Goal: Task Accomplishment & Management: Use online tool/utility

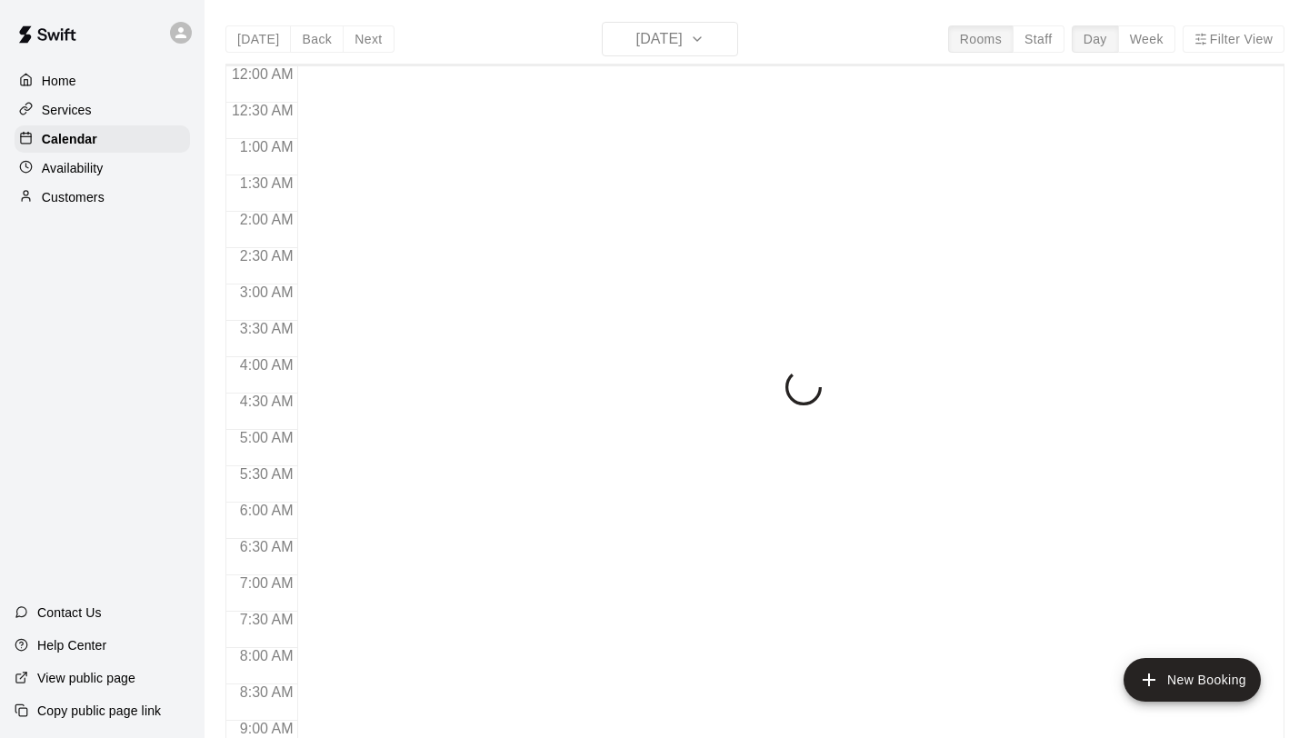
scroll to position [963, 0]
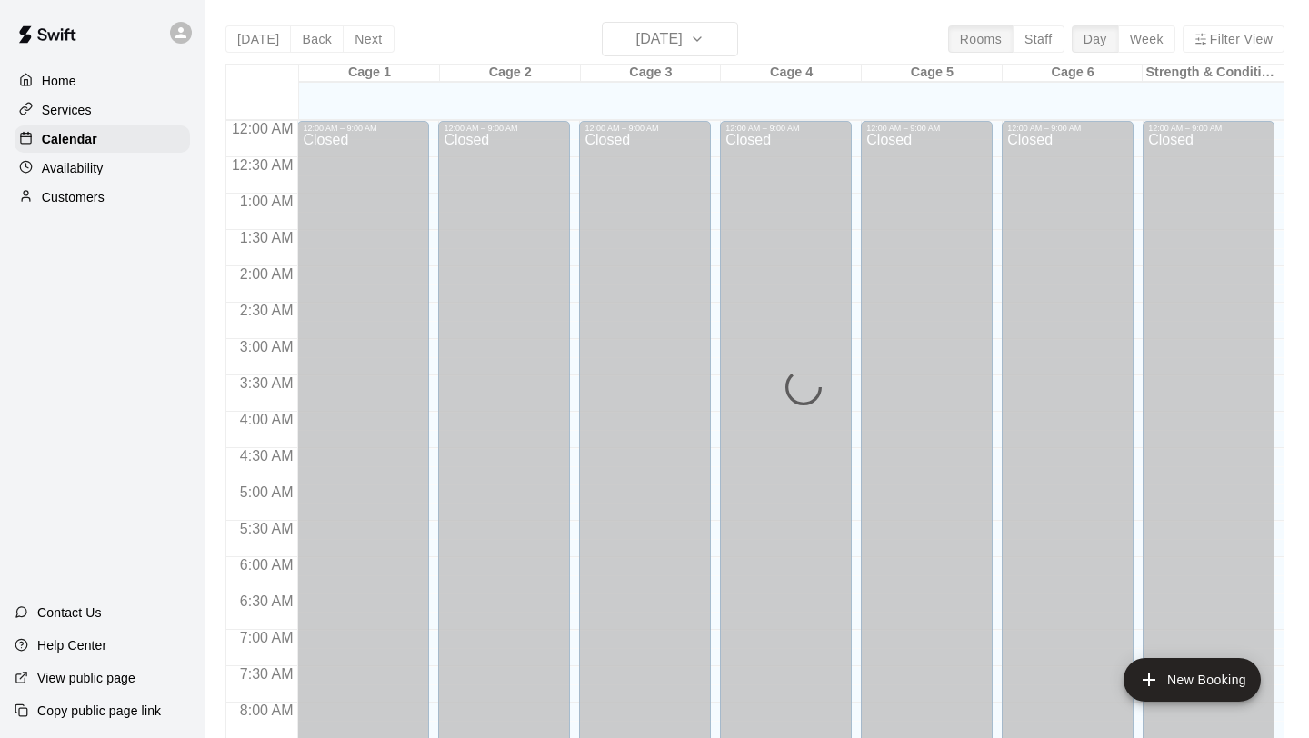
scroll to position [963, 0]
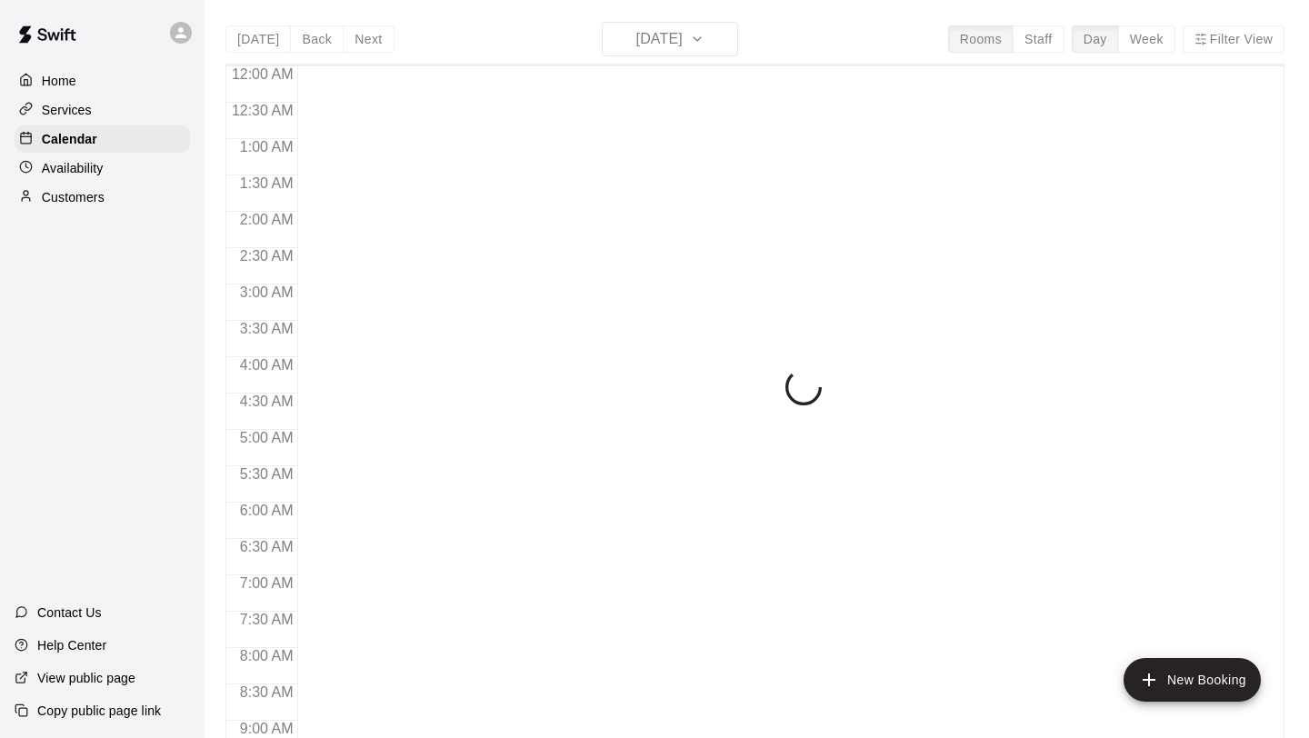
scroll to position [963, 0]
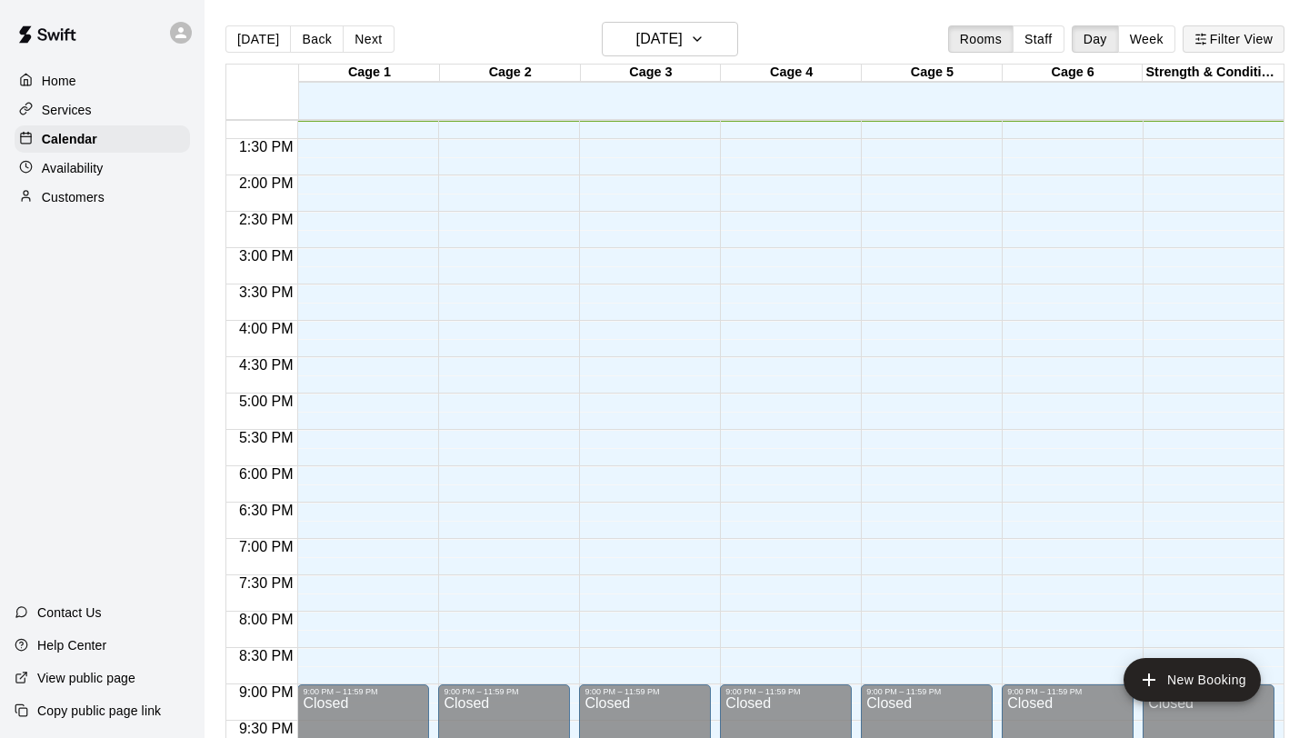
click at [1215, 46] on button "Filter View" at bounding box center [1234, 38] width 102 height 27
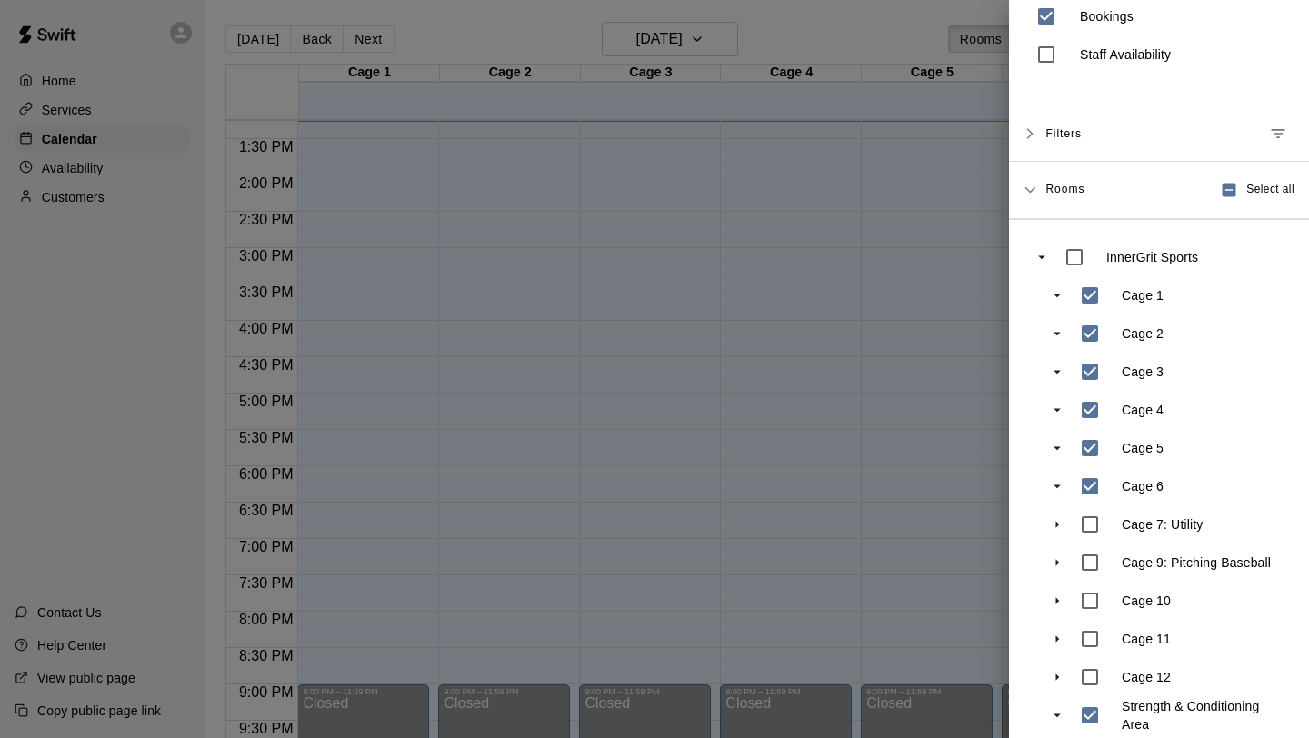
scroll to position [92, 0]
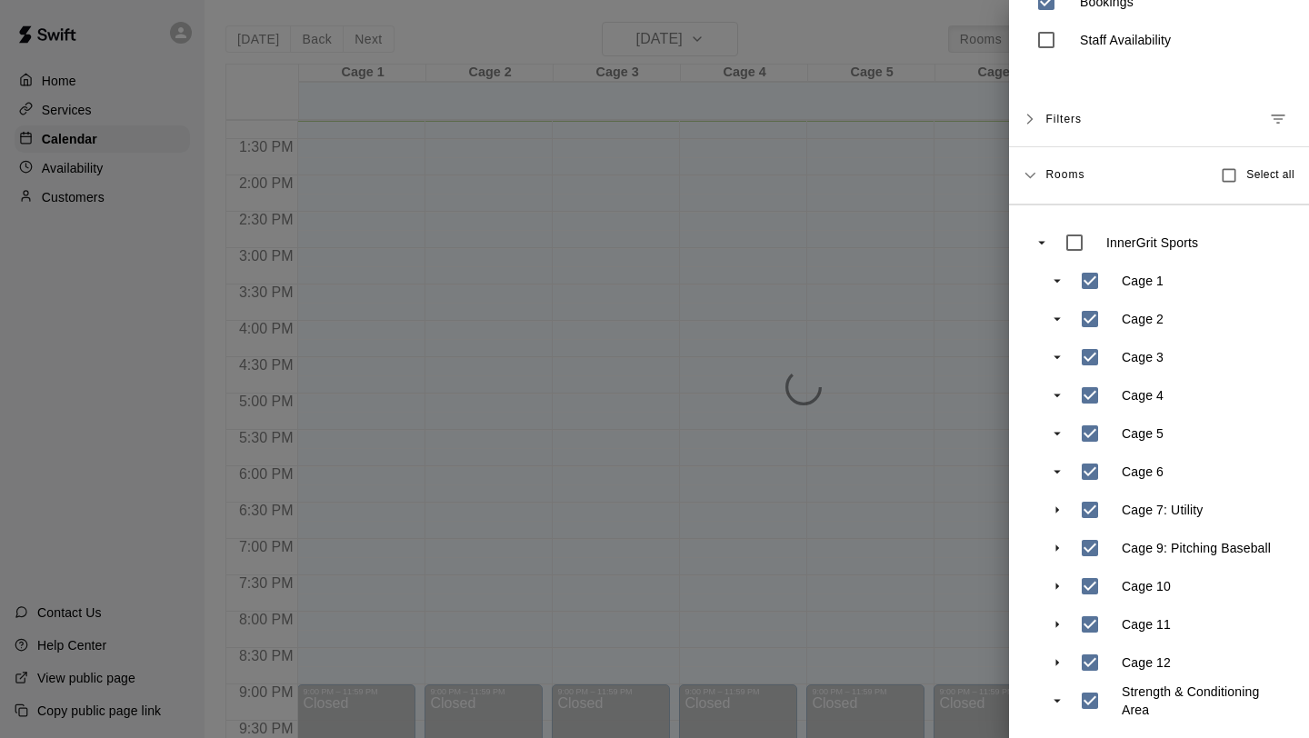
click at [959, 607] on div at bounding box center [654, 369] width 1309 height 738
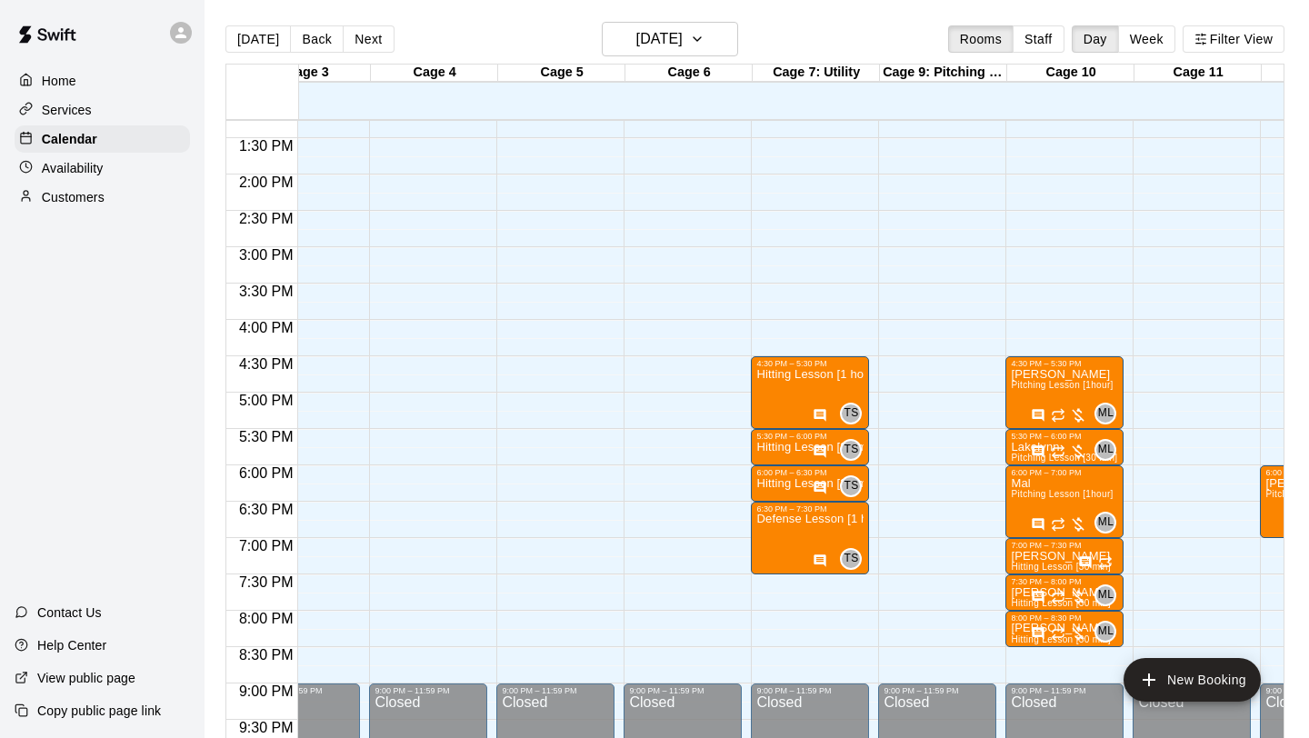
scroll to position [964, 307]
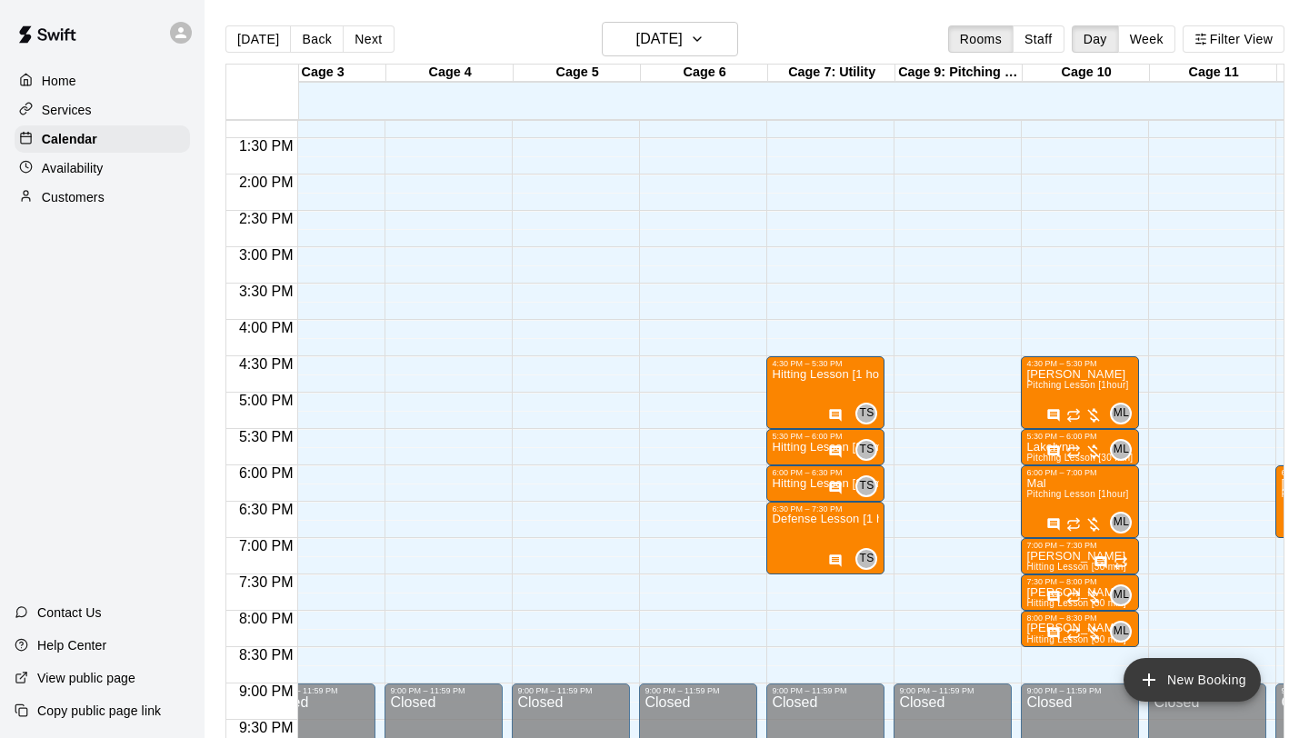
click at [1183, 665] on button "New Booking" at bounding box center [1191, 680] width 137 height 44
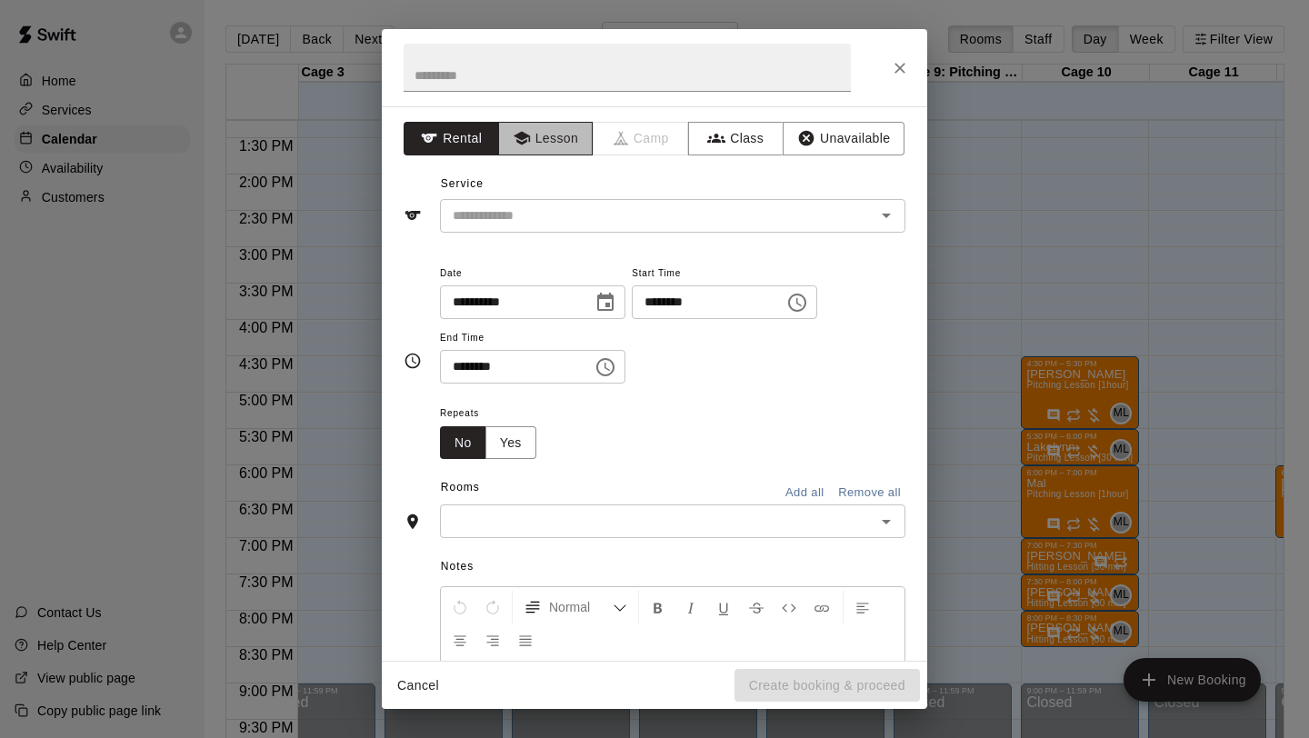
click at [524, 142] on icon "button" at bounding box center [521, 139] width 16 height 14
click at [572, 202] on div "​" at bounding box center [672, 216] width 465 height 34
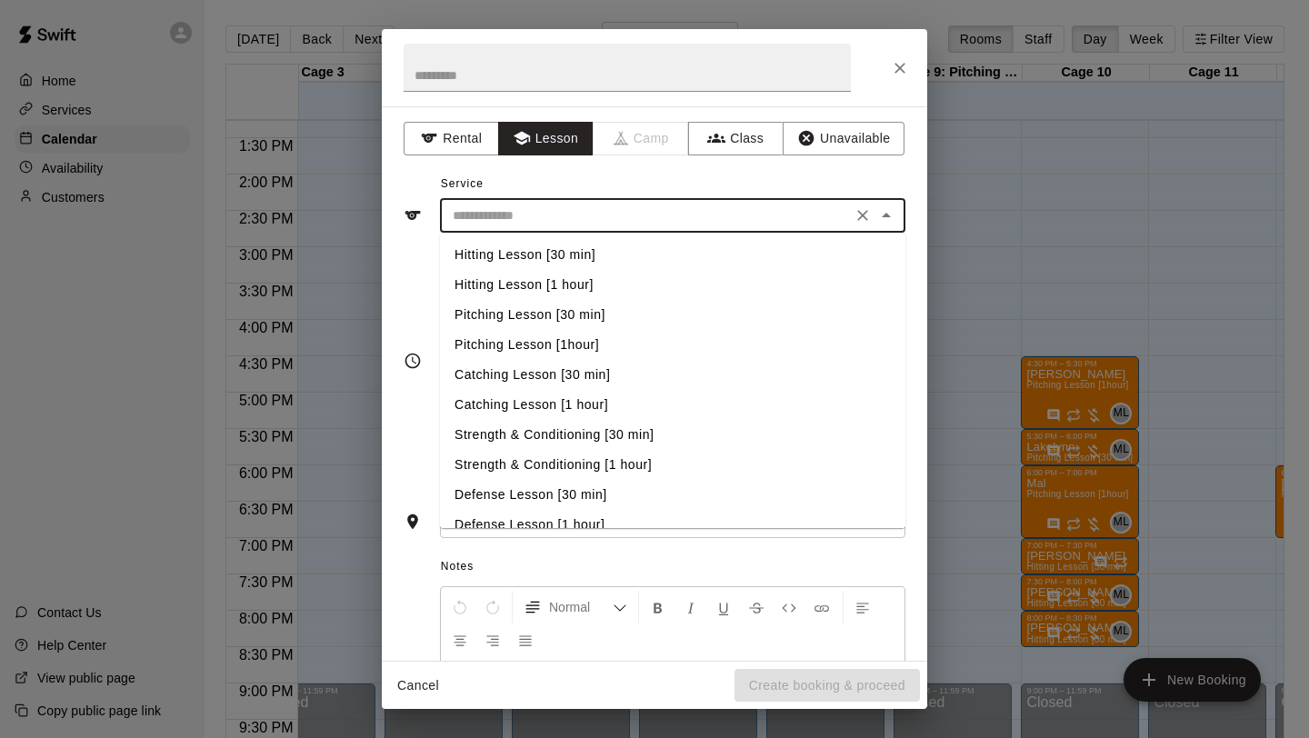
click at [611, 320] on li "Pitching Lesson [30 min]" at bounding box center [672, 315] width 465 height 30
type input "**********"
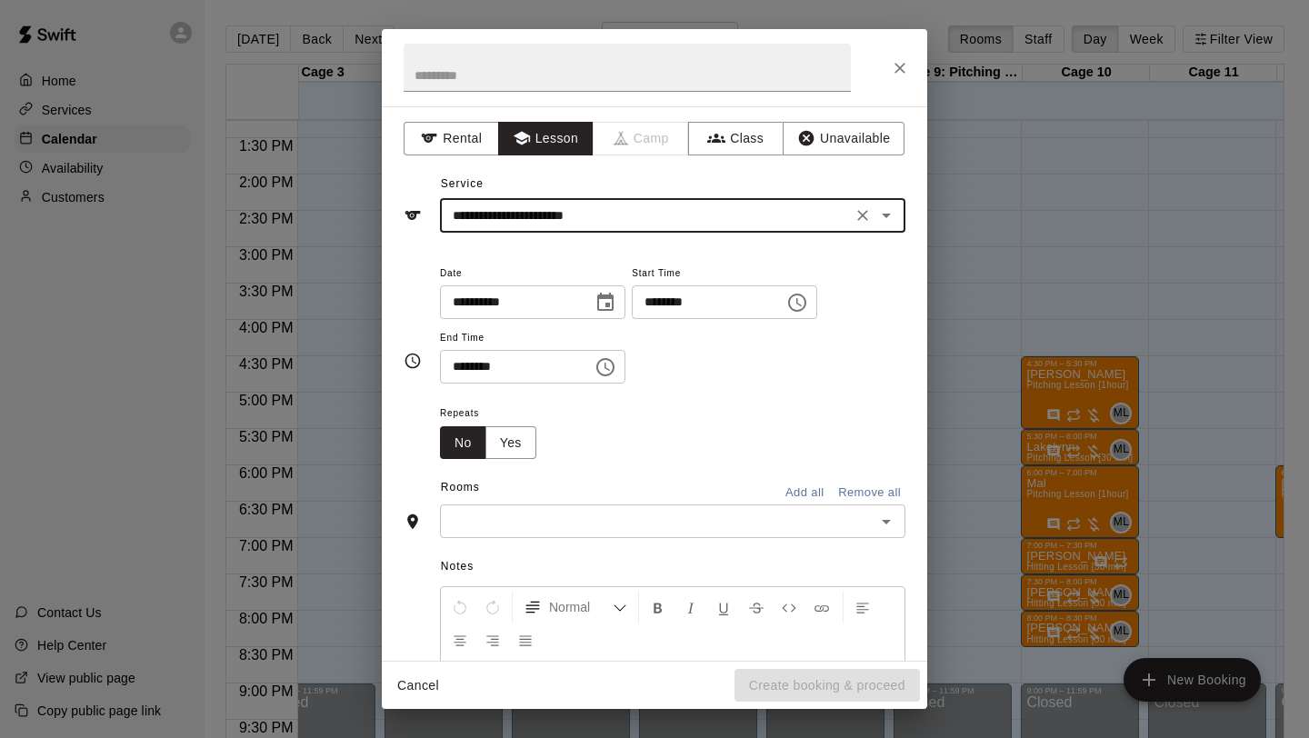
click at [808, 299] on icon "Choose time, selected time is 1:00 PM" at bounding box center [797, 303] width 22 height 22
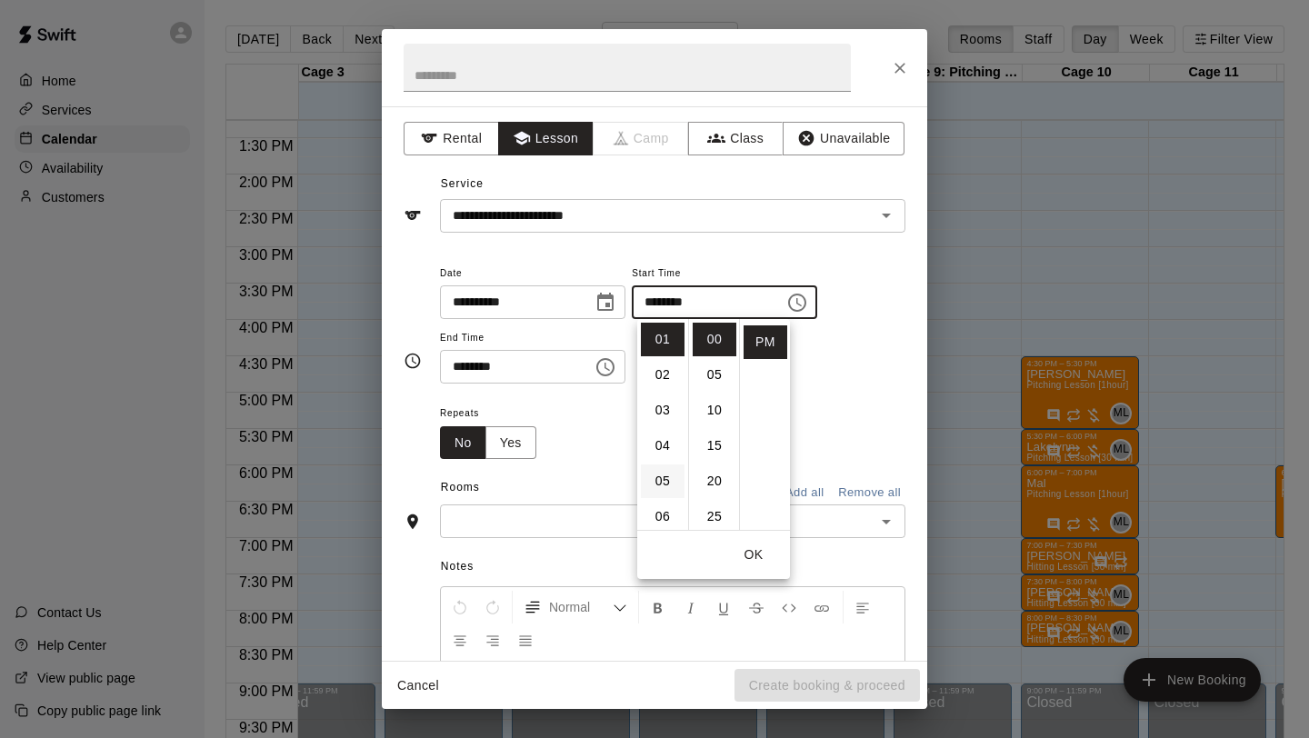
click at [670, 481] on li "05" at bounding box center [663, 481] width 44 height 34
type input "********"
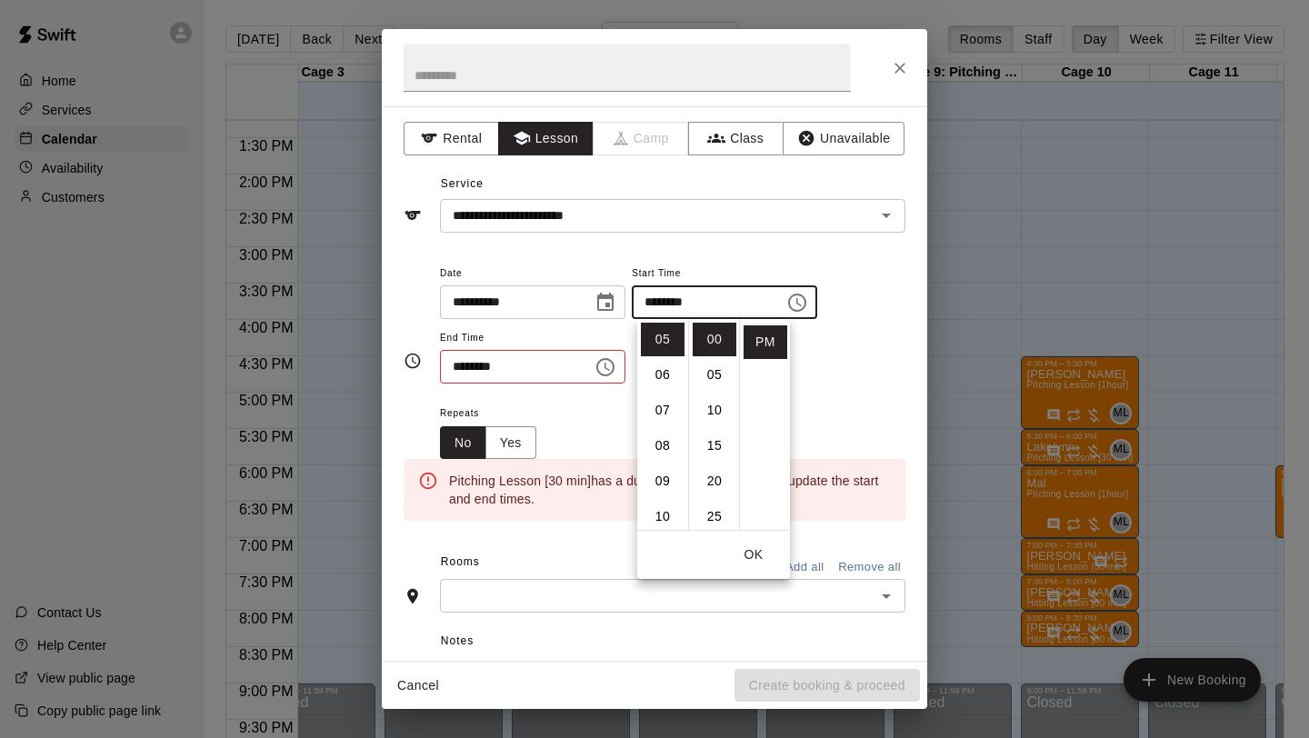
click at [614, 364] on icon "Choose time, selected time is 1:30 PM" at bounding box center [605, 367] width 22 height 22
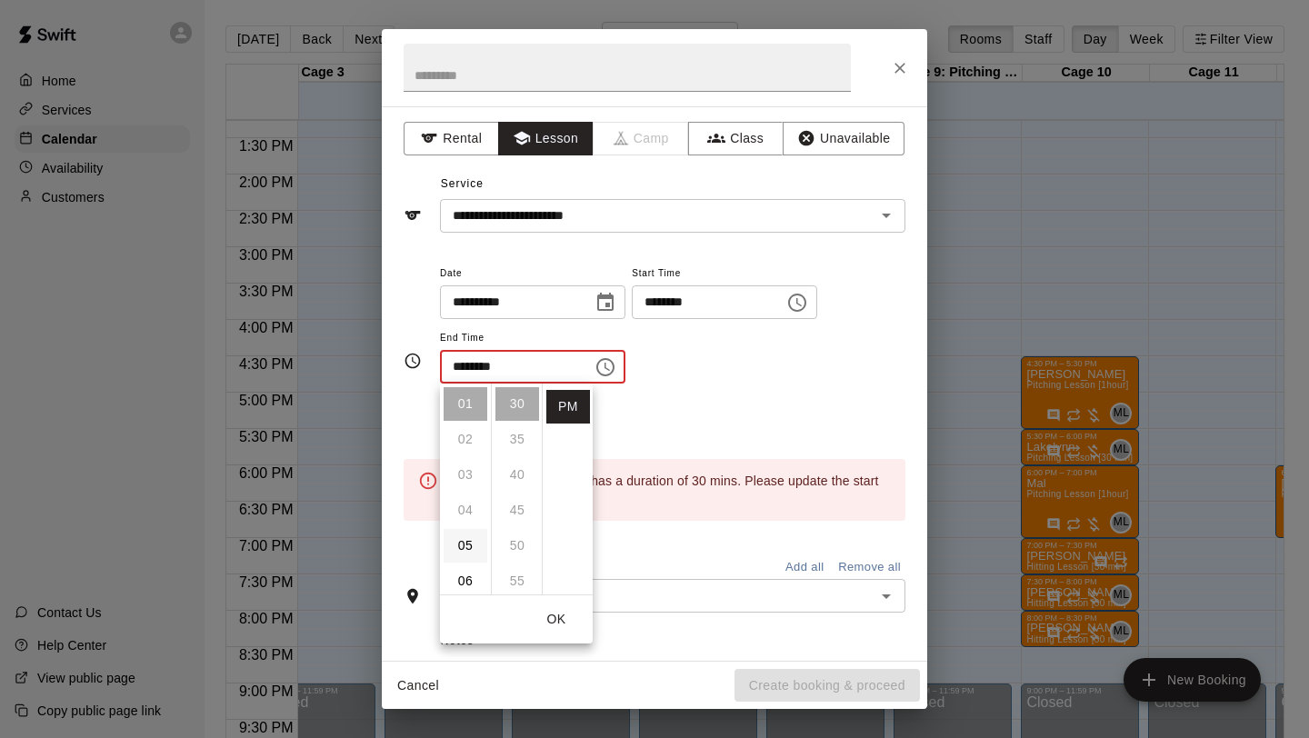
click at [475, 534] on li "05" at bounding box center [466, 546] width 44 height 34
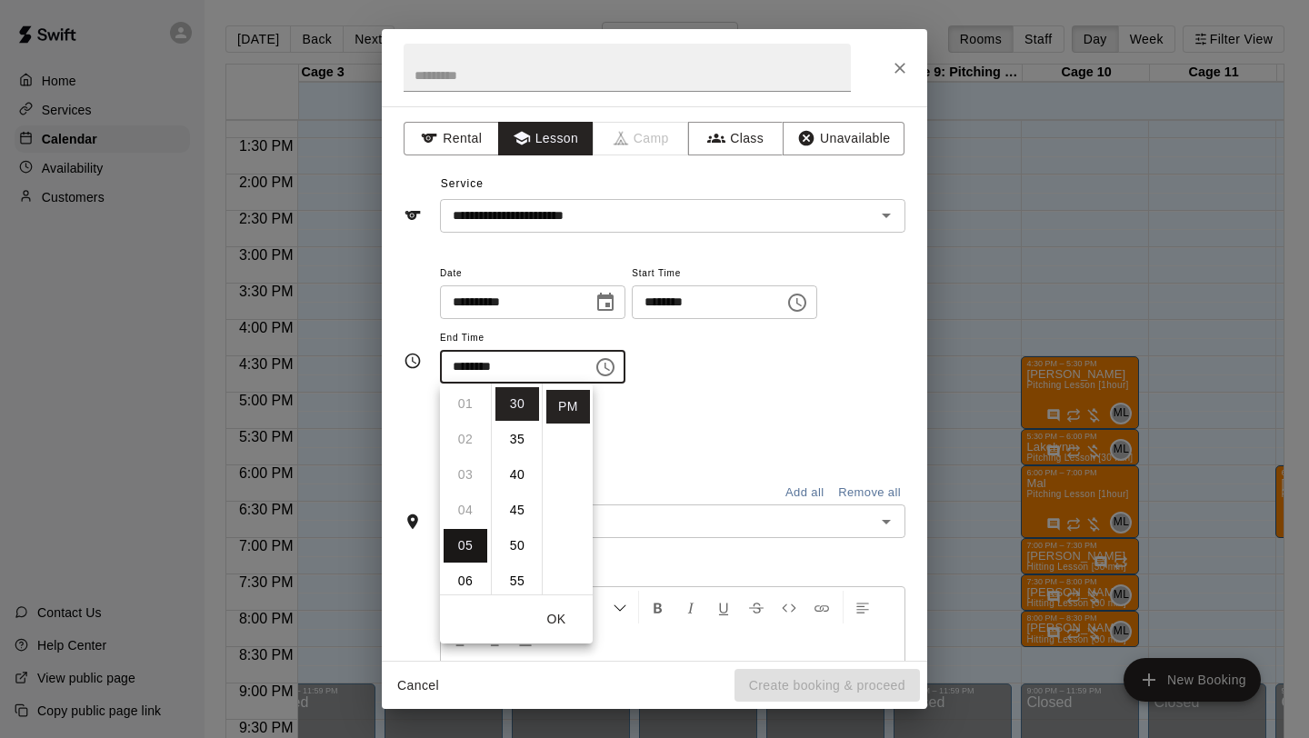
type input "********"
click at [630, 468] on div "**********" at bounding box center [655, 360] width 502 height 227
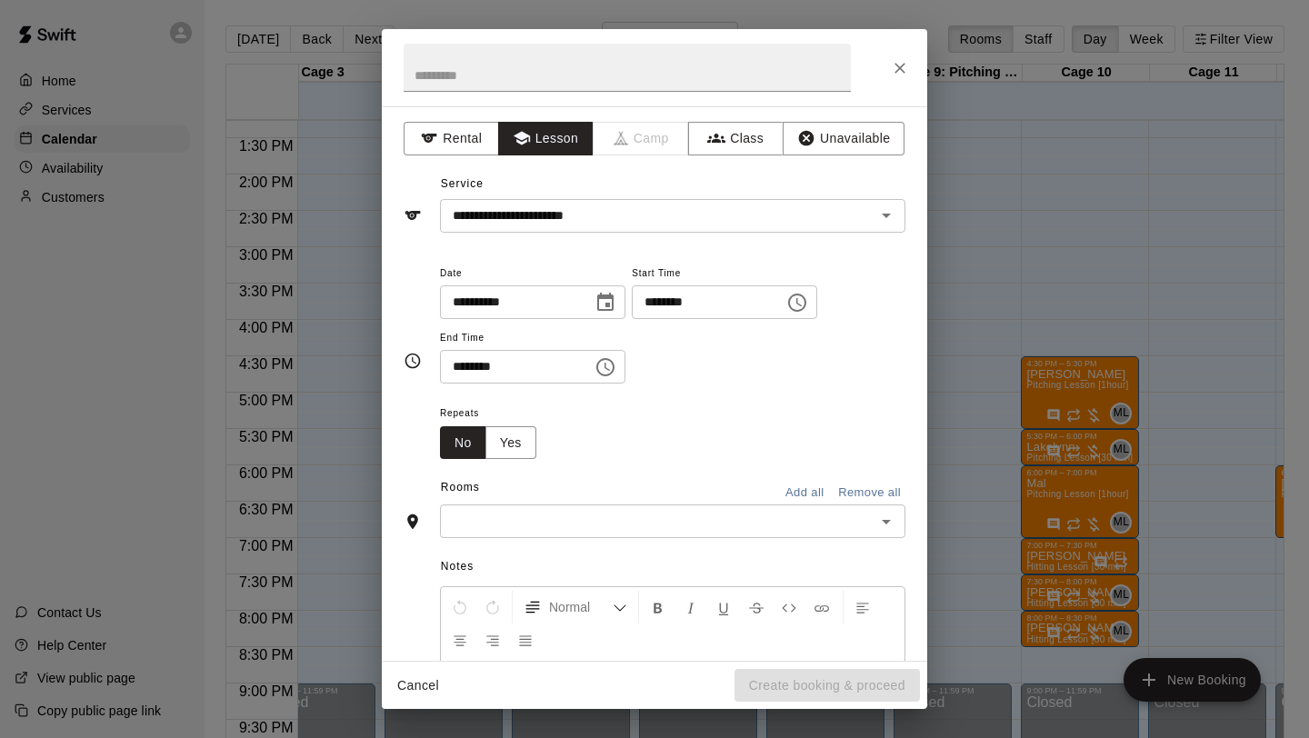
click at [602, 505] on div "​" at bounding box center [672, 521] width 465 height 34
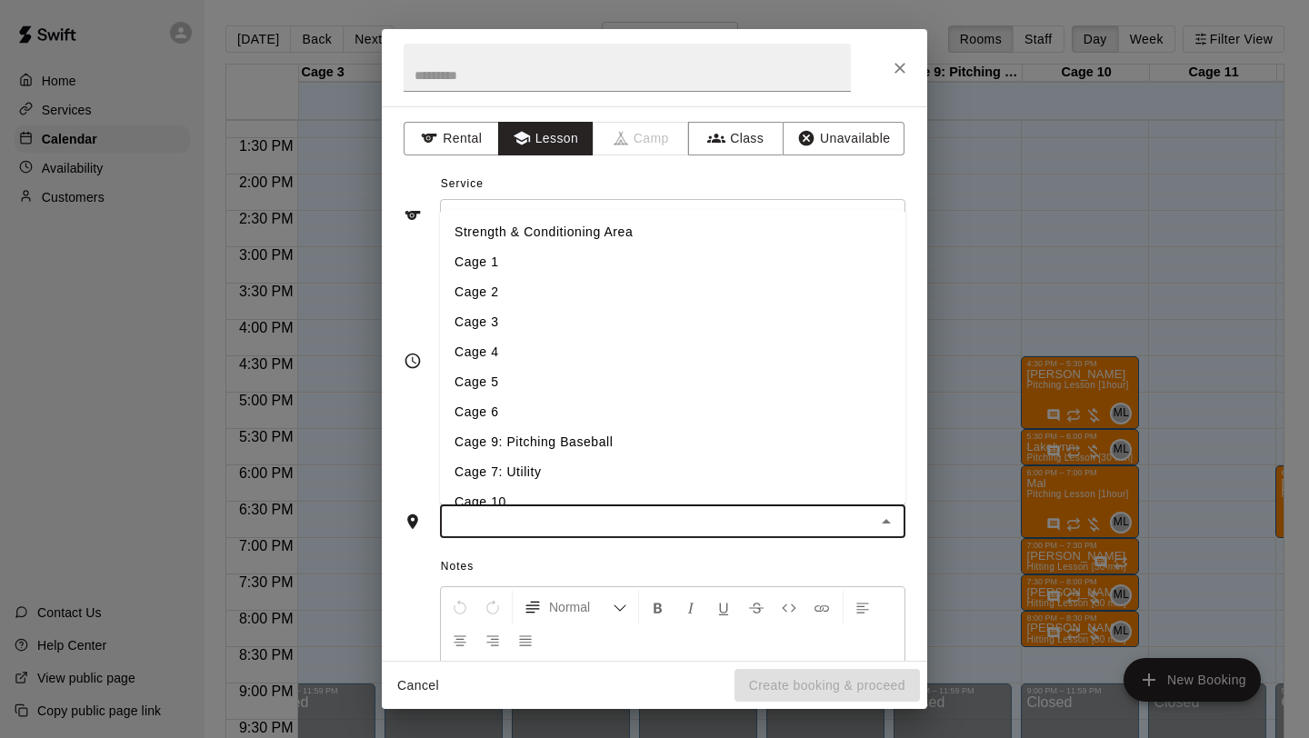
click at [416, 465] on div "**********" at bounding box center [655, 360] width 502 height 227
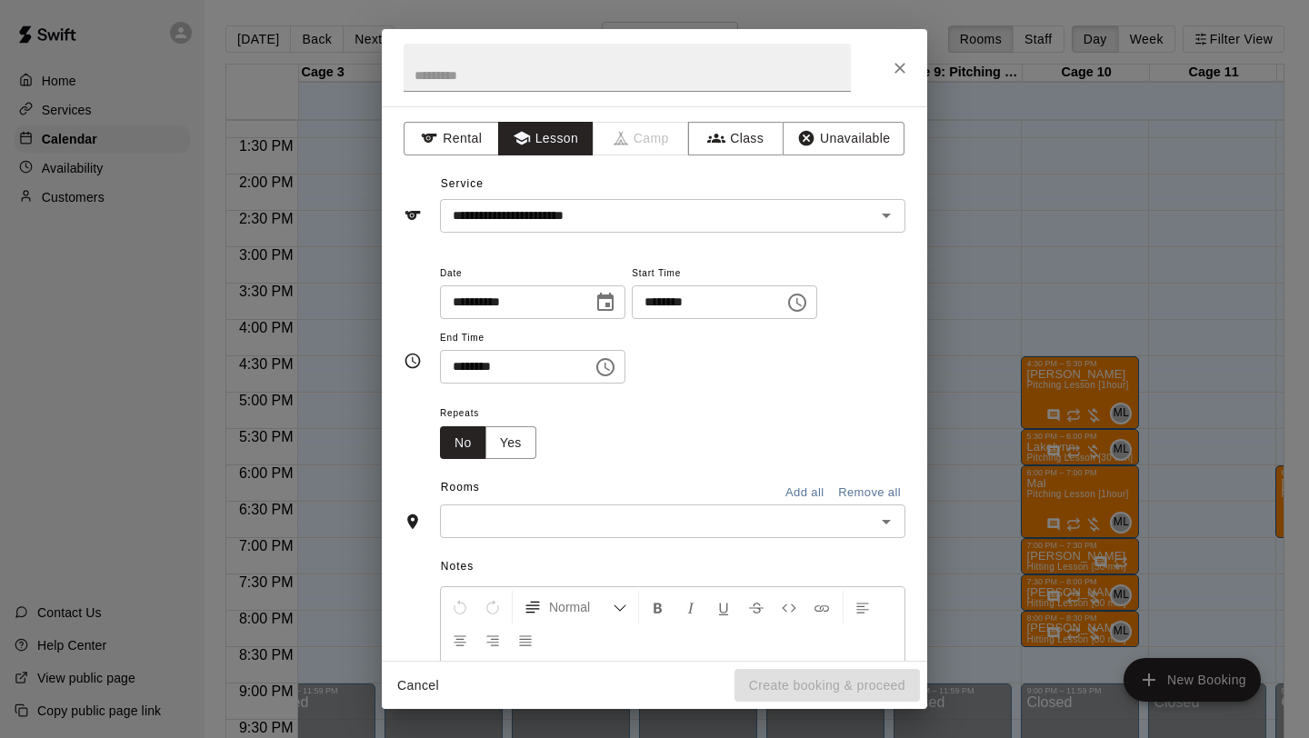
click at [538, 508] on div "​" at bounding box center [672, 521] width 465 height 34
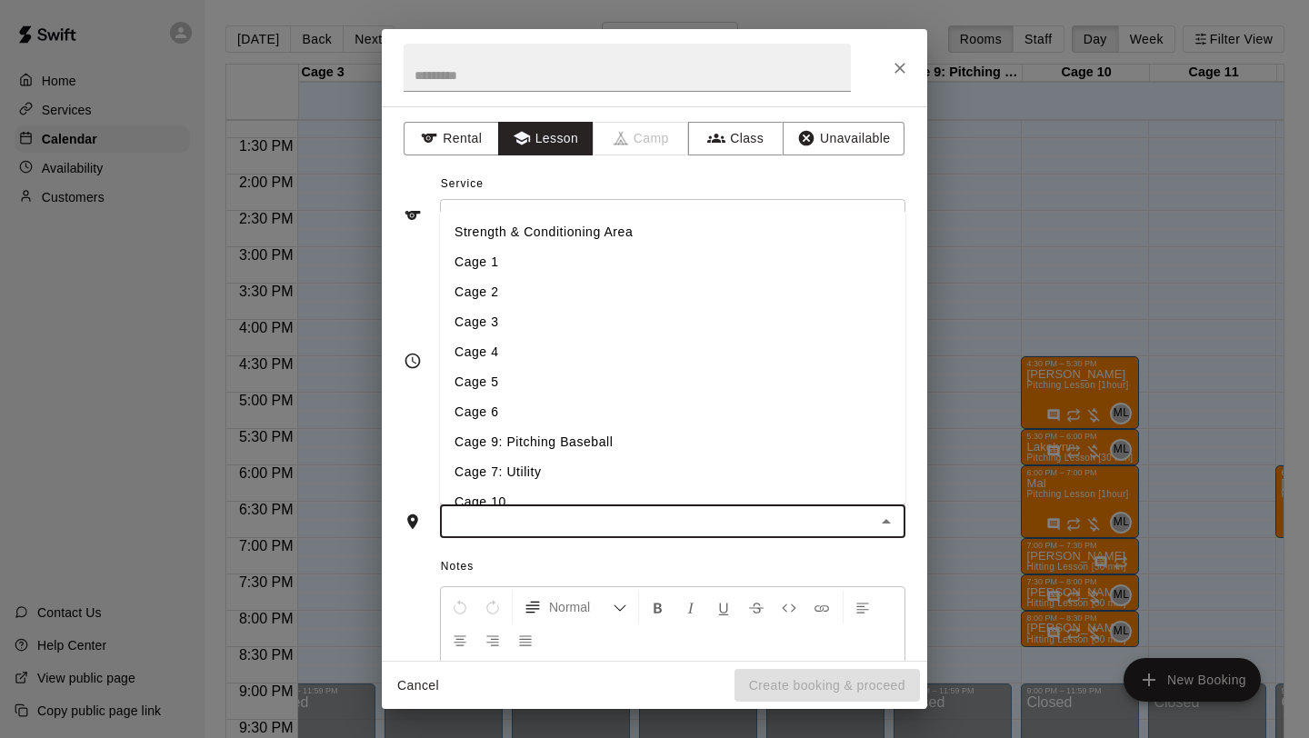
click at [556, 444] on li "Cage 9: Pitching Baseball" at bounding box center [672, 442] width 465 height 30
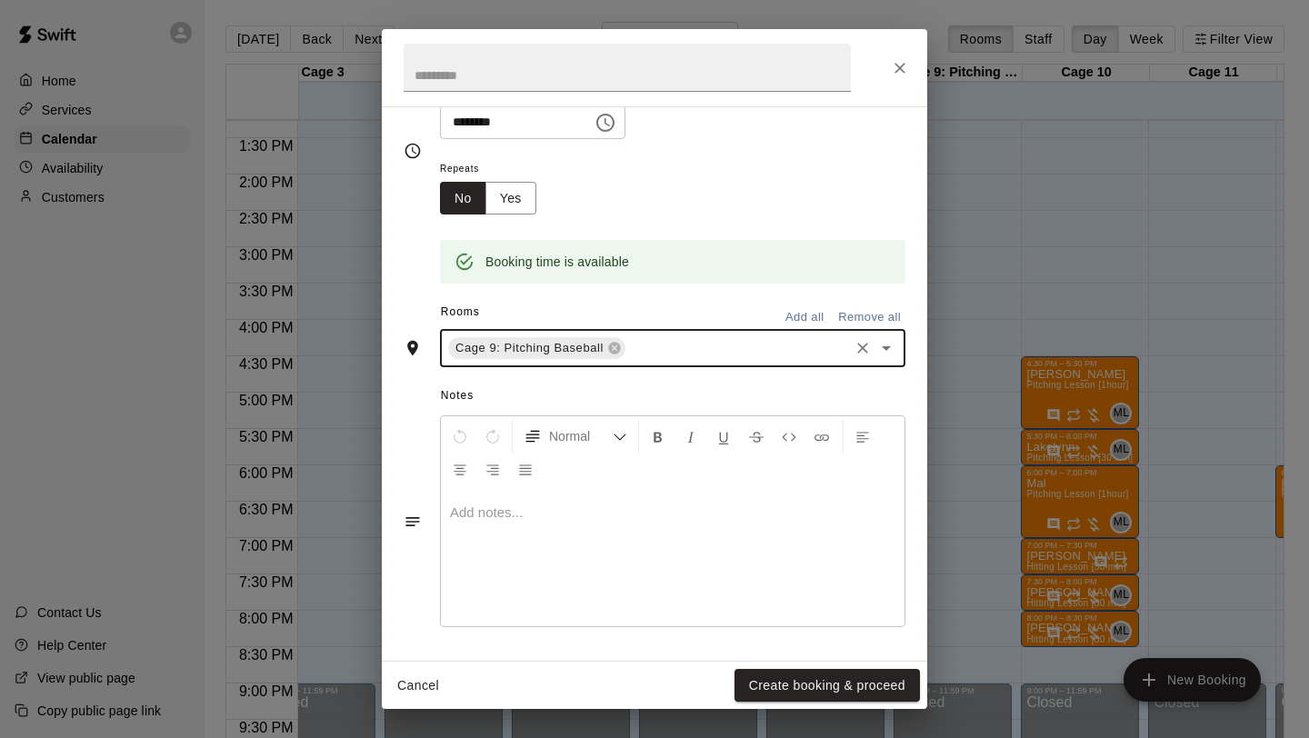
click at [537, 537] on div at bounding box center [673, 558] width 464 height 136
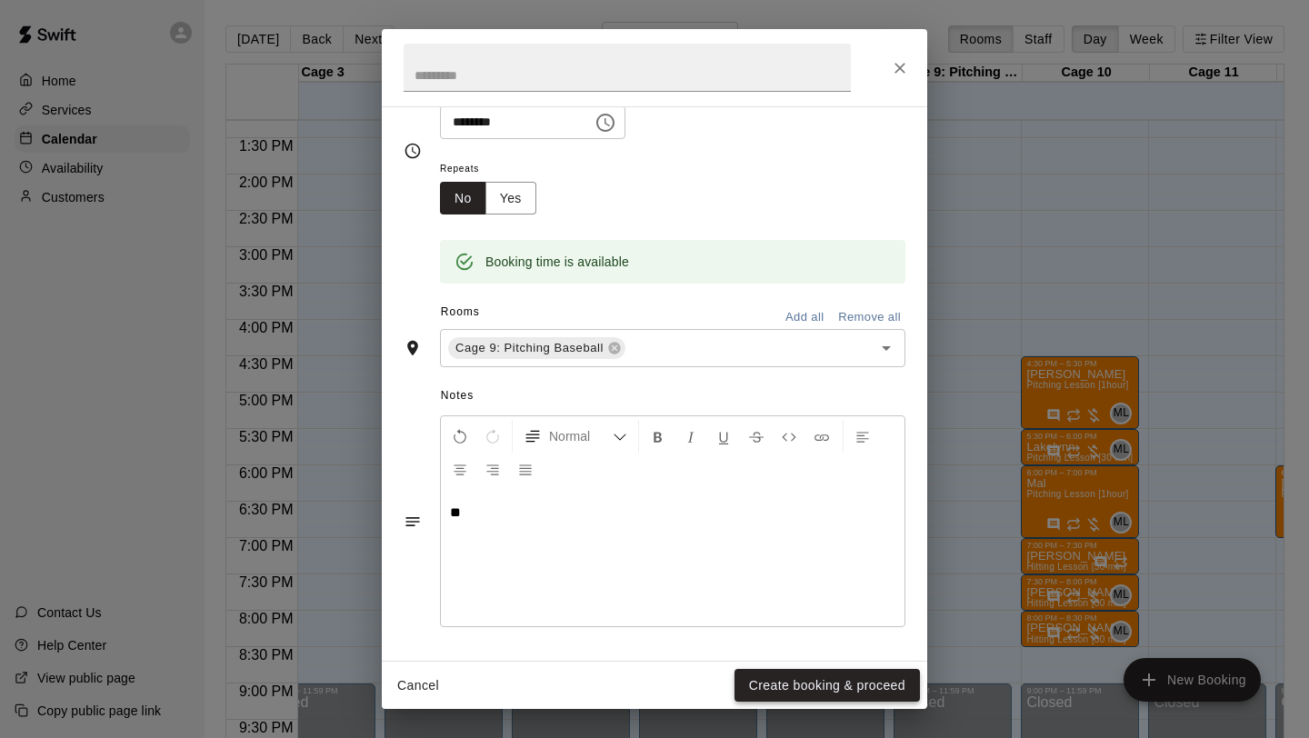
click at [814, 679] on button "Create booking & proceed" at bounding box center [826, 686] width 185 height 34
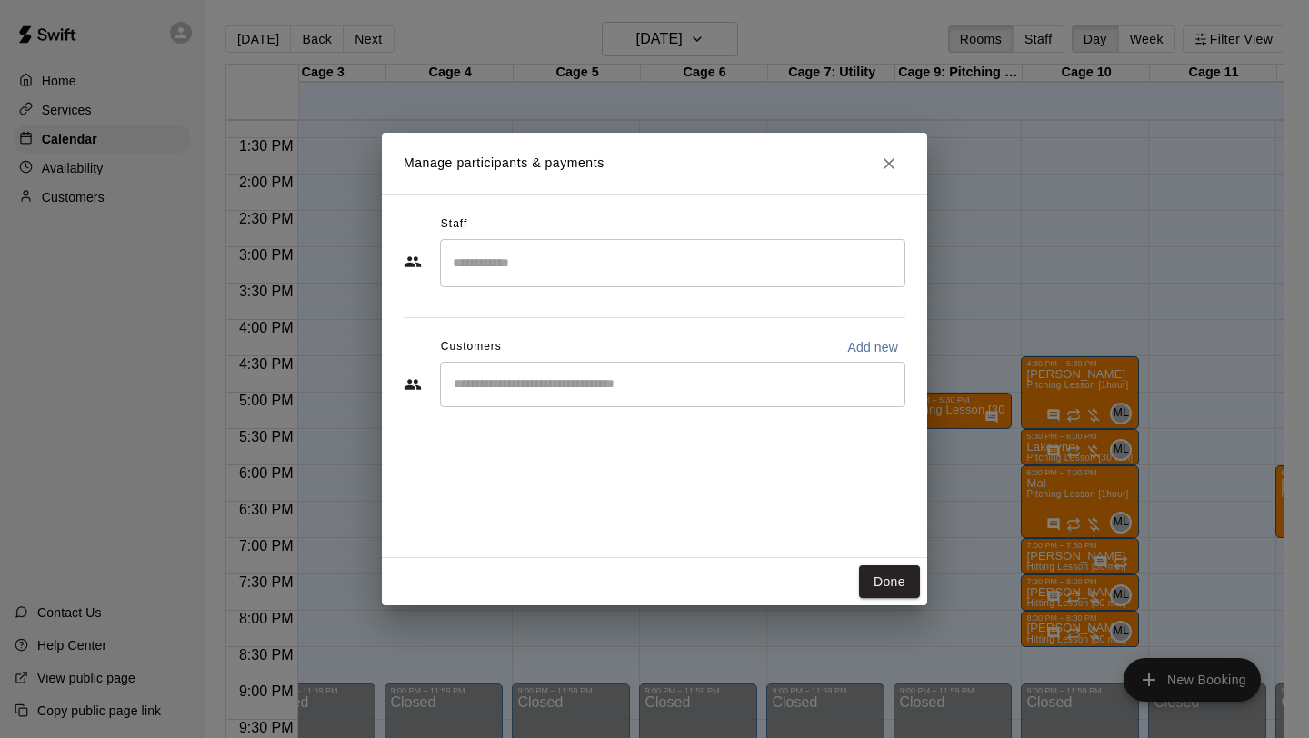
click at [603, 273] on input "Search staff" at bounding box center [672, 263] width 449 height 32
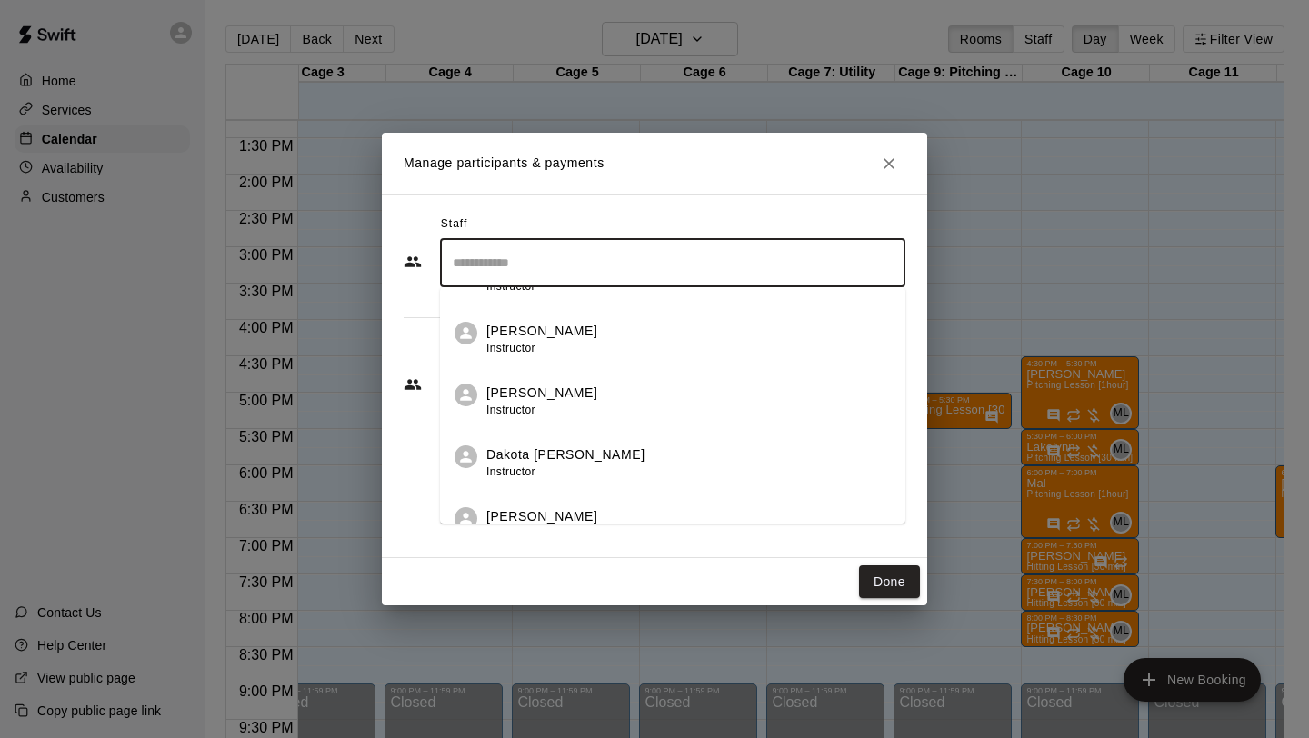
click at [579, 453] on div "Dakota Bandy Instructor" at bounding box center [688, 462] width 404 height 35
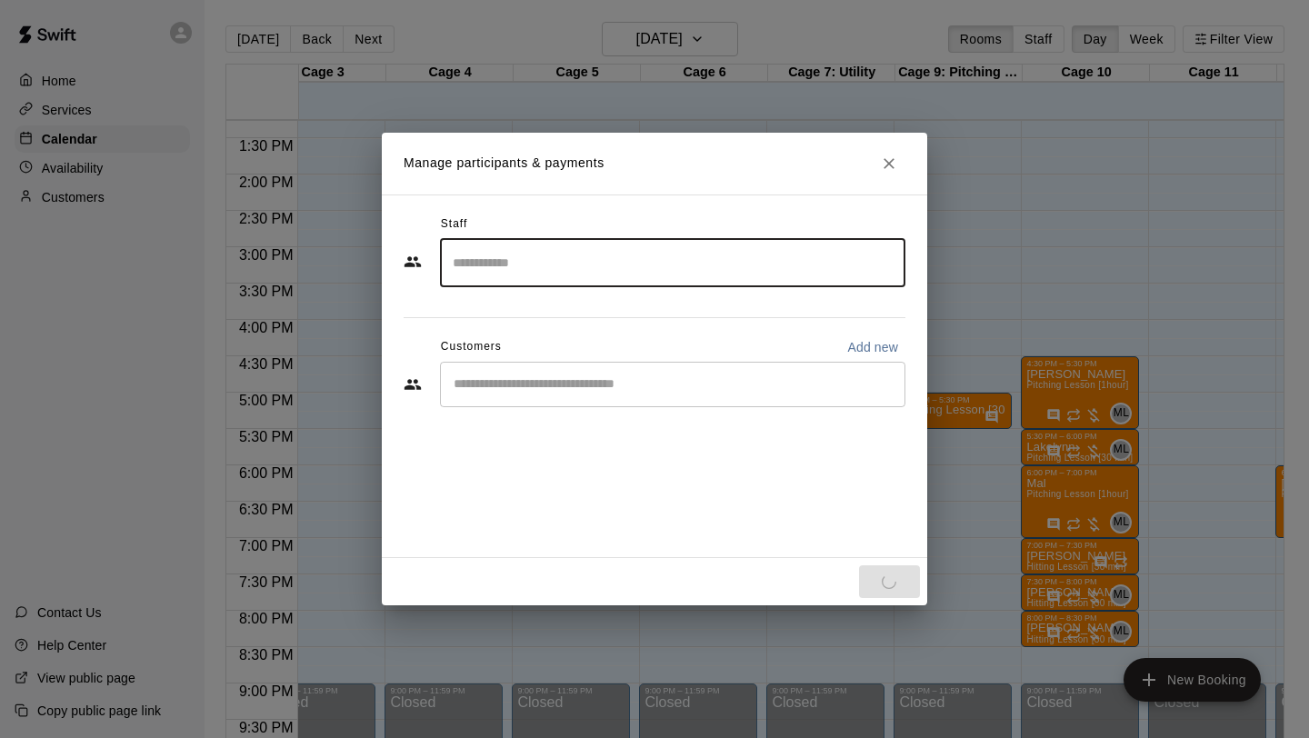
click at [573, 489] on div "Staff ​ Customers Add new ​" at bounding box center [654, 377] width 545 height 364
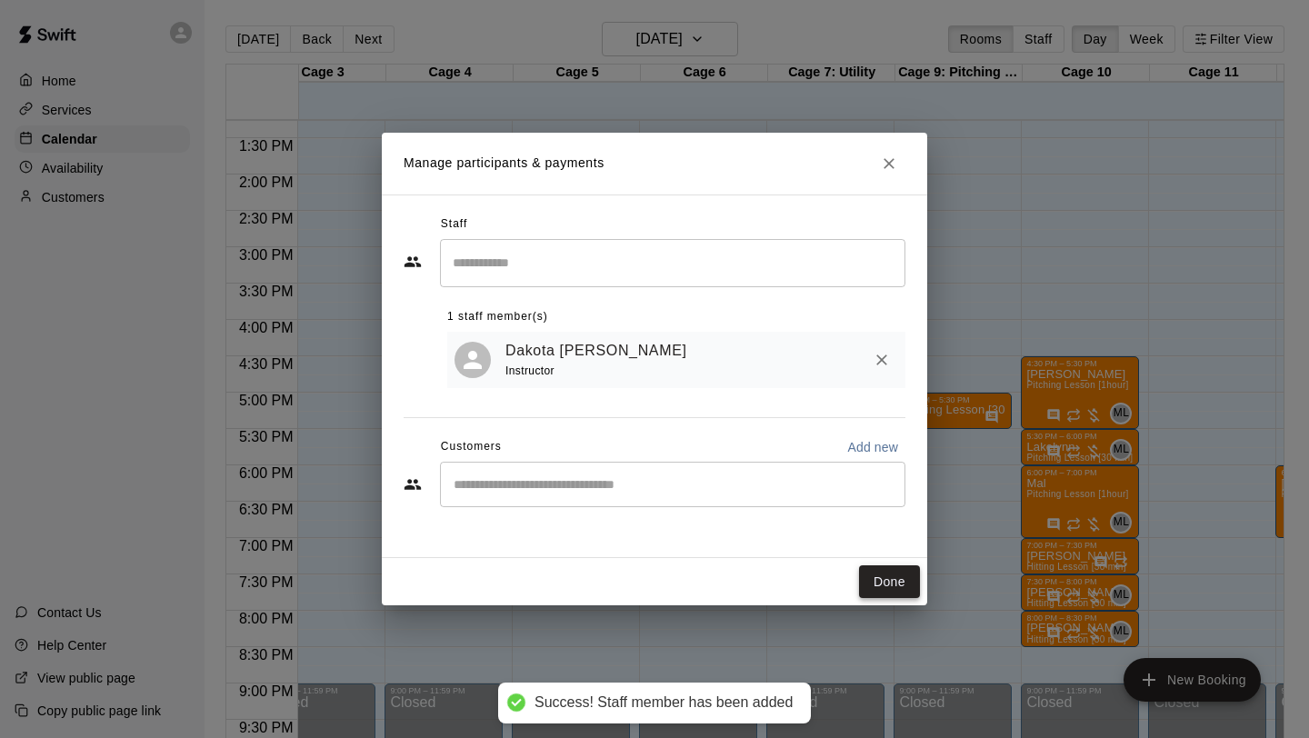
click at [864, 575] on button "Done" at bounding box center [889, 582] width 61 height 34
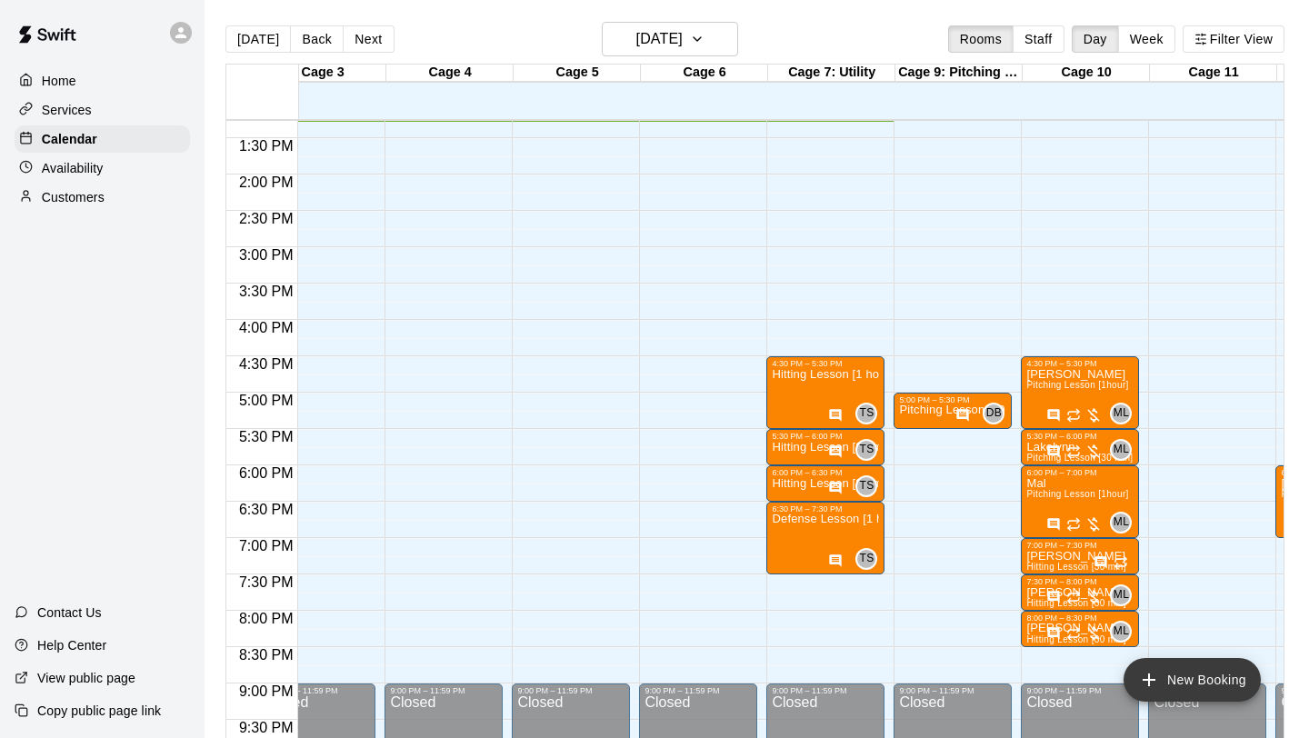
click at [1192, 689] on button "New Booking" at bounding box center [1191, 680] width 137 height 44
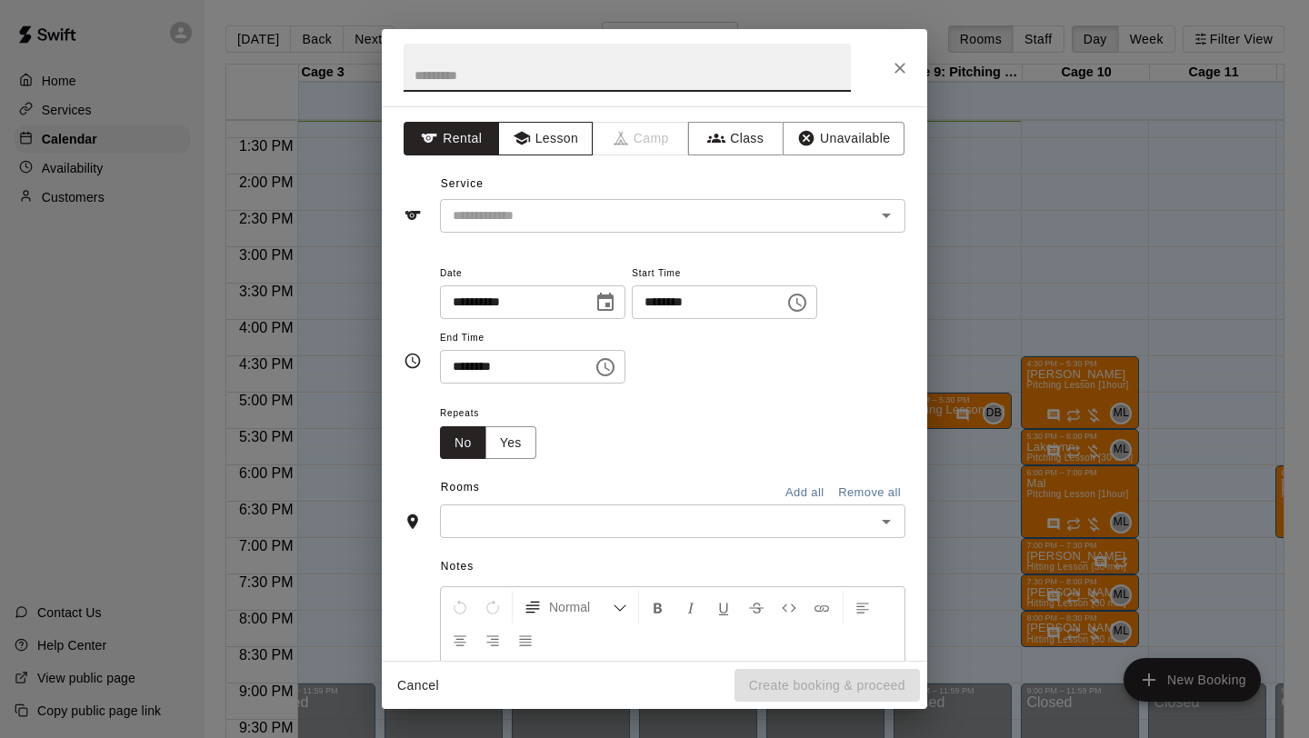
click at [548, 148] on button "Lesson" at bounding box center [545, 139] width 95 height 34
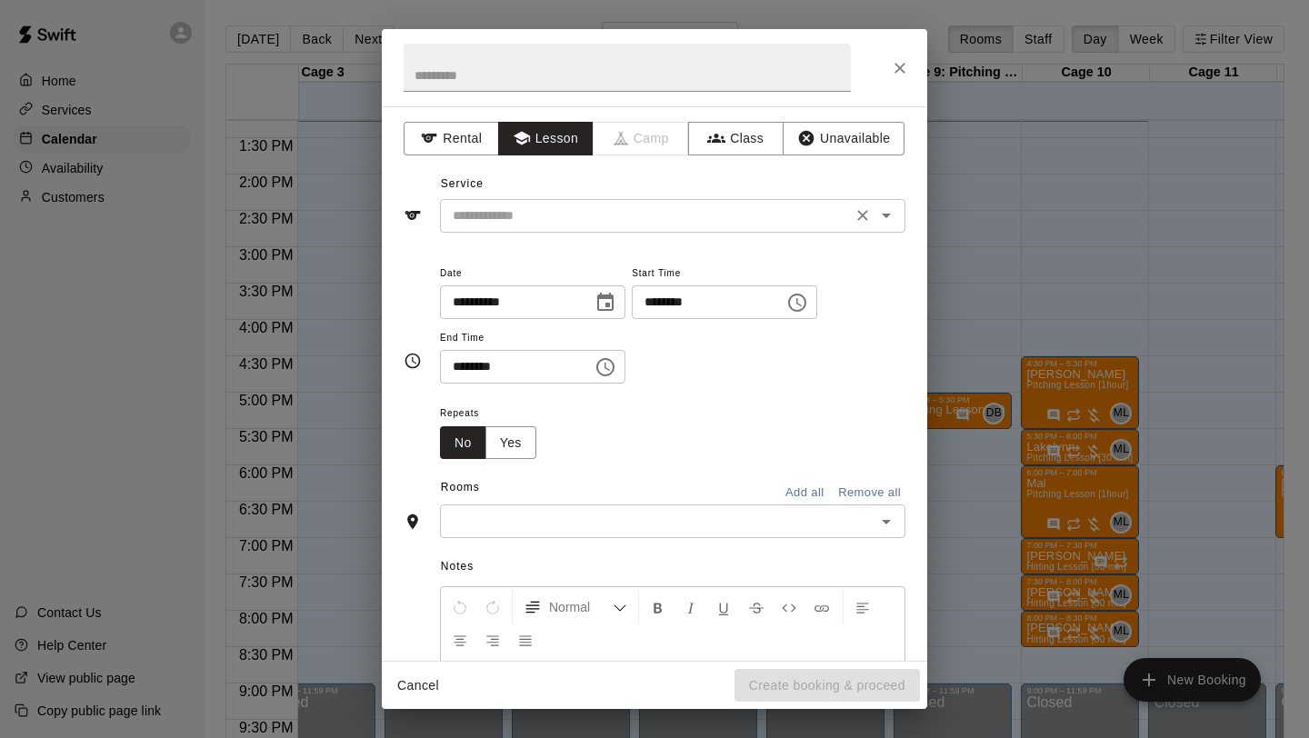
click at [529, 211] on input "text" at bounding box center [645, 216] width 401 height 23
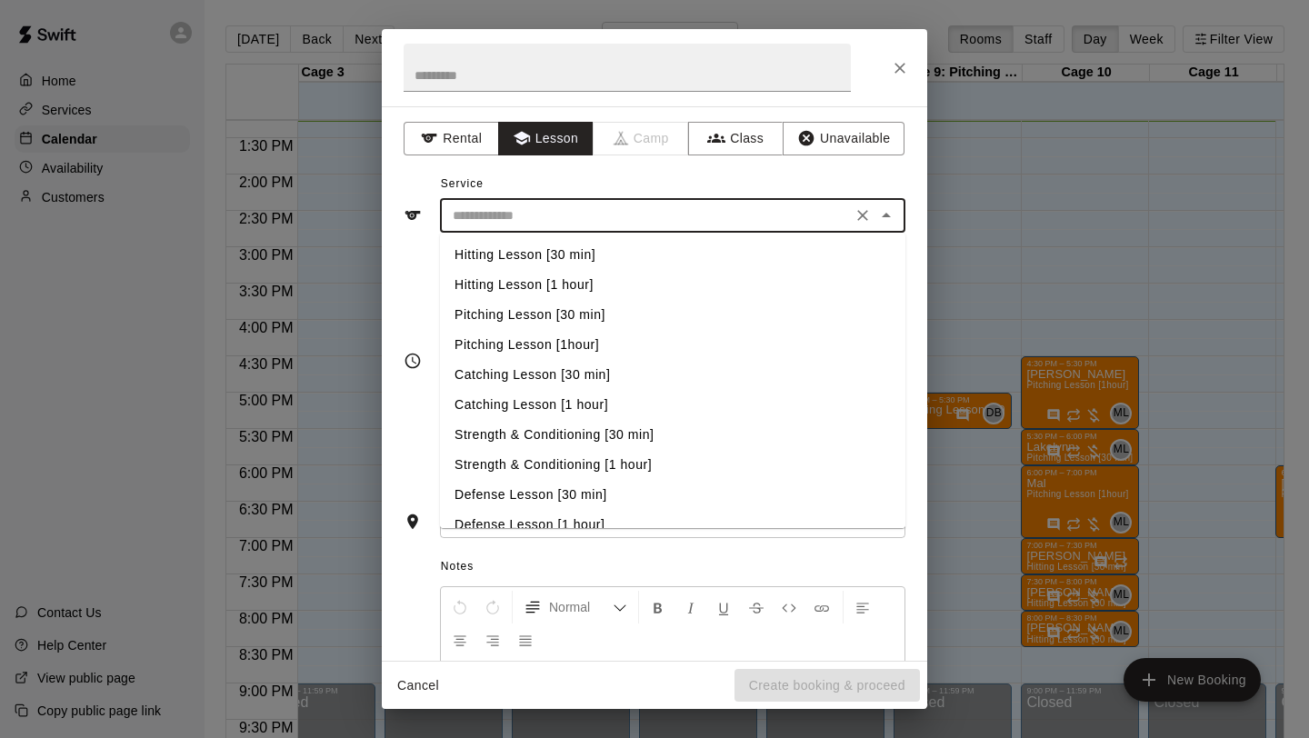
click at [595, 310] on li "Pitching Lesson [30 min]" at bounding box center [672, 315] width 465 height 30
type input "**********"
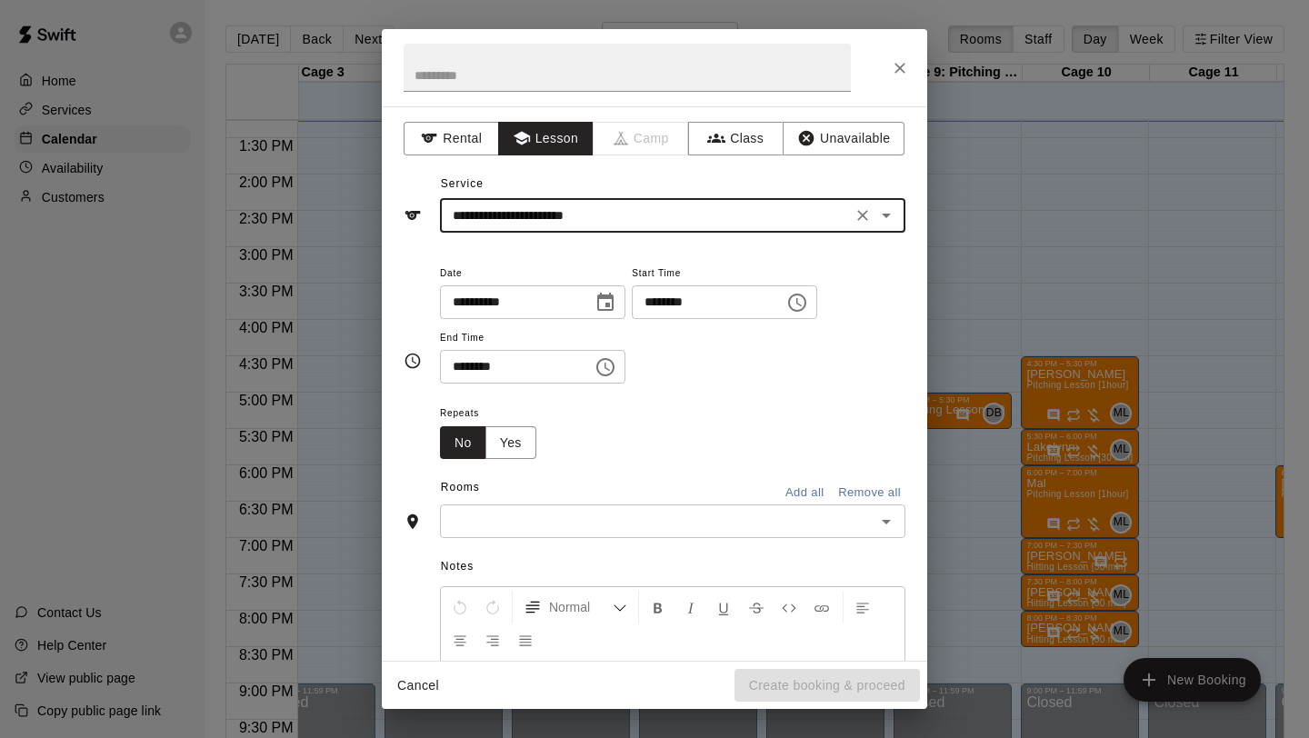
click at [808, 302] on icon "Choose time, selected time is 1:00 PM" at bounding box center [797, 303] width 22 height 22
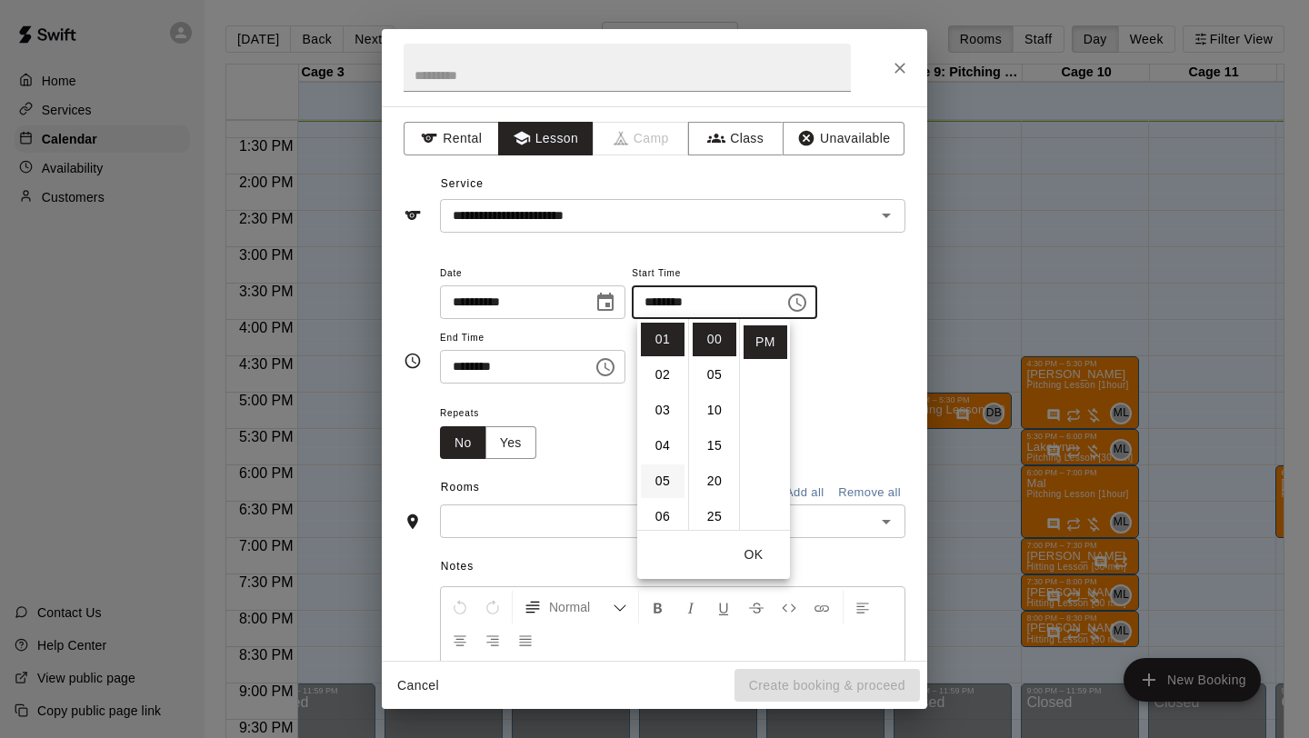
click at [667, 484] on li "05" at bounding box center [663, 481] width 44 height 34
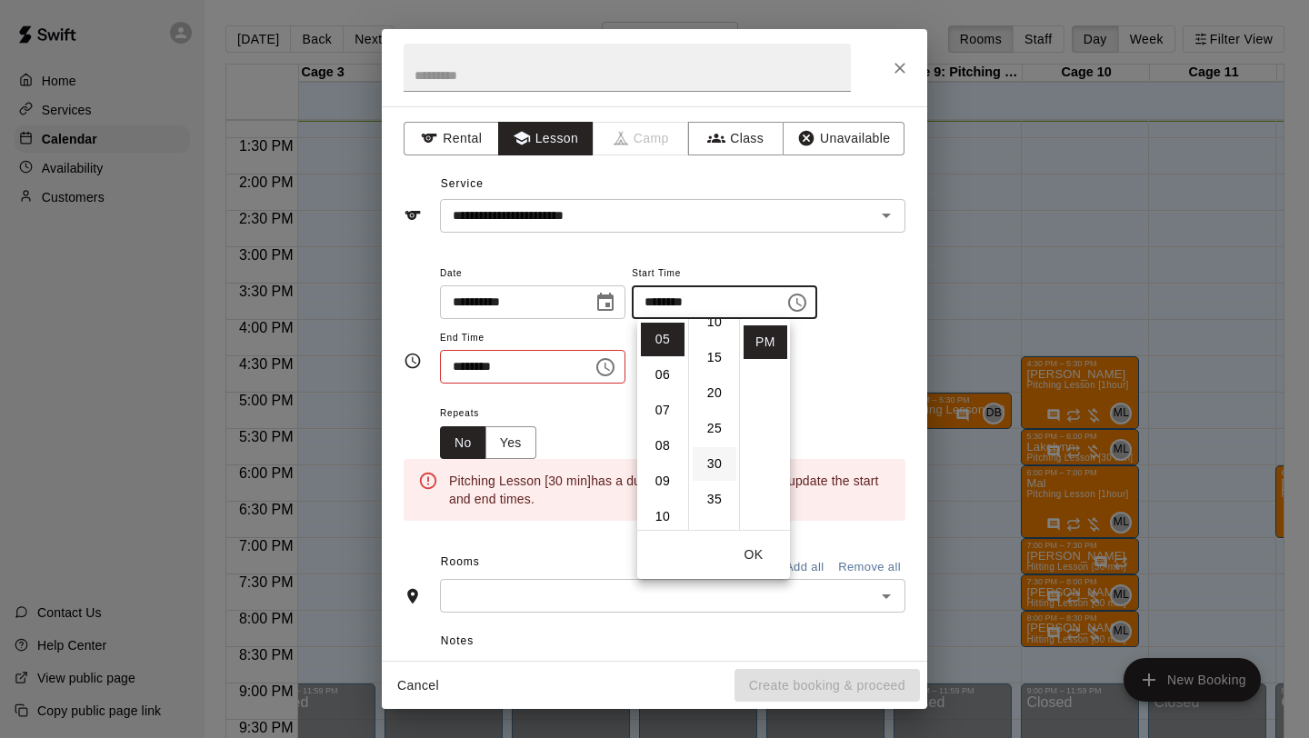
click at [719, 465] on li "30" at bounding box center [715, 464] width 44 height 34
type input "********"
click at [622, 423] on div "Repeats No Yes" at bounding box center [672, 430] width 465 height 57
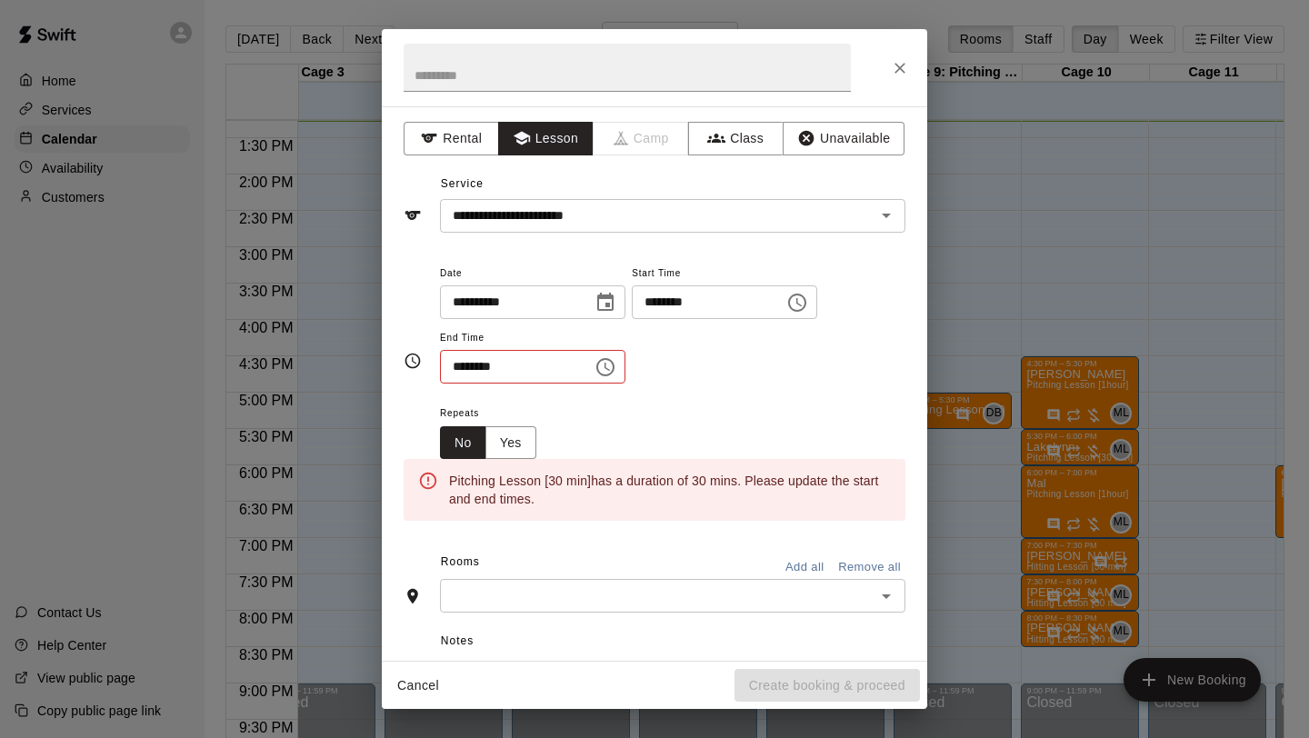
click at [605, 371] on icon "Choose time, selected time is 1:30 PM" at bounding box center [605, 367] width 22 height 22
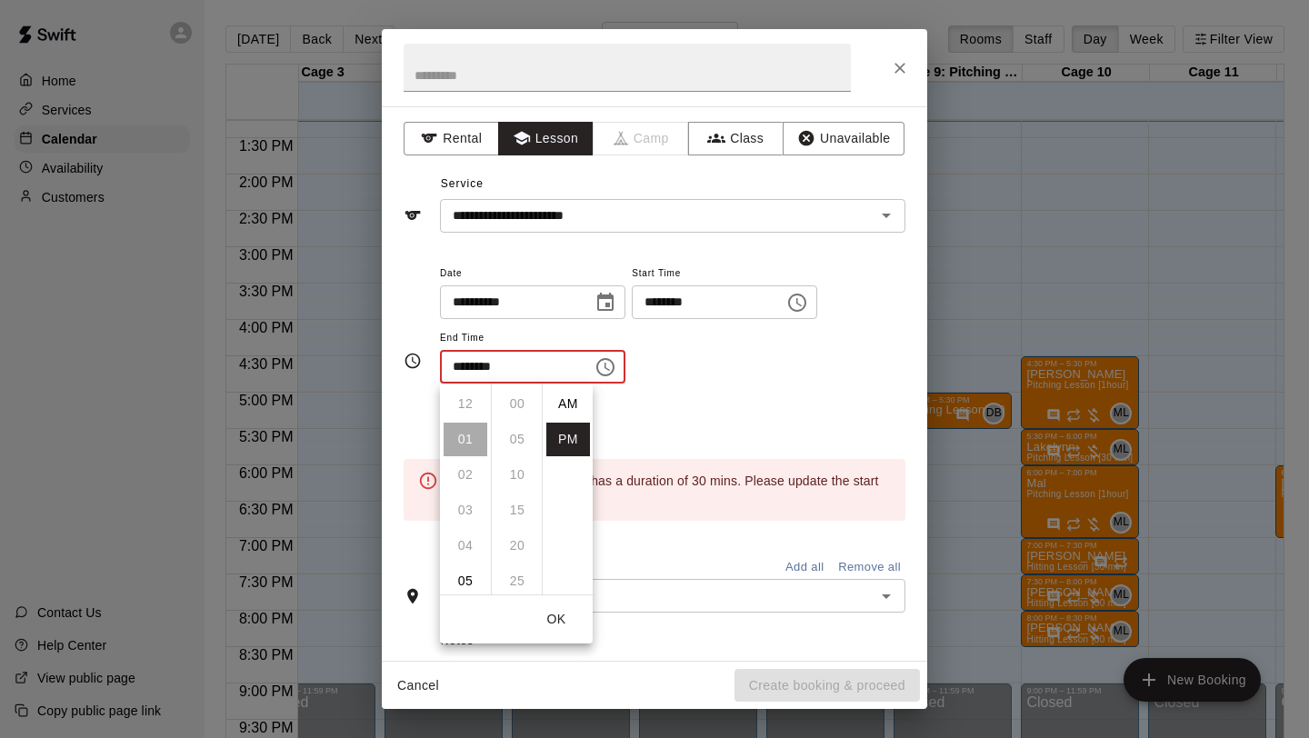
scroll to position [33, 0]
click at [468, 578] on li "06" at bounding box center [466, 581] width 44 height 34
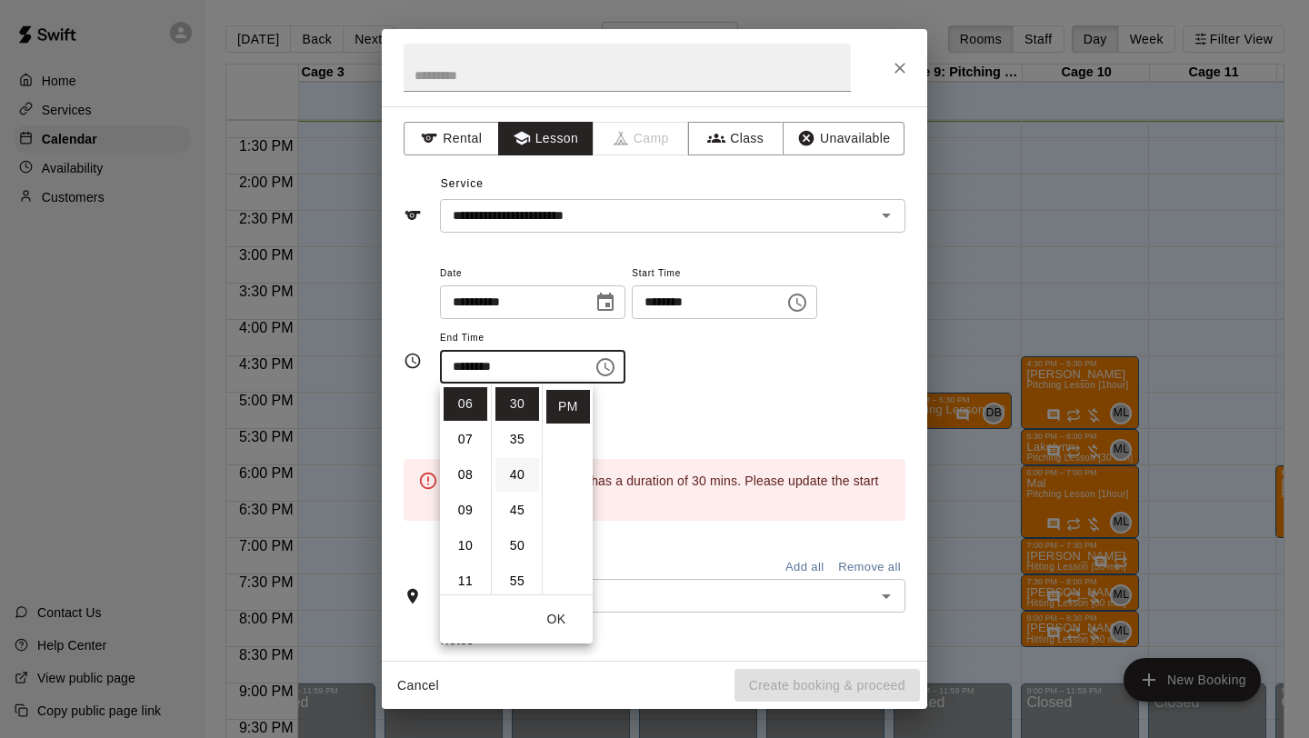
scroll to position [0, 0]
click at [519, 408] on li "00" at bounding box center [517, 404] width 44 height 34
type input "********"
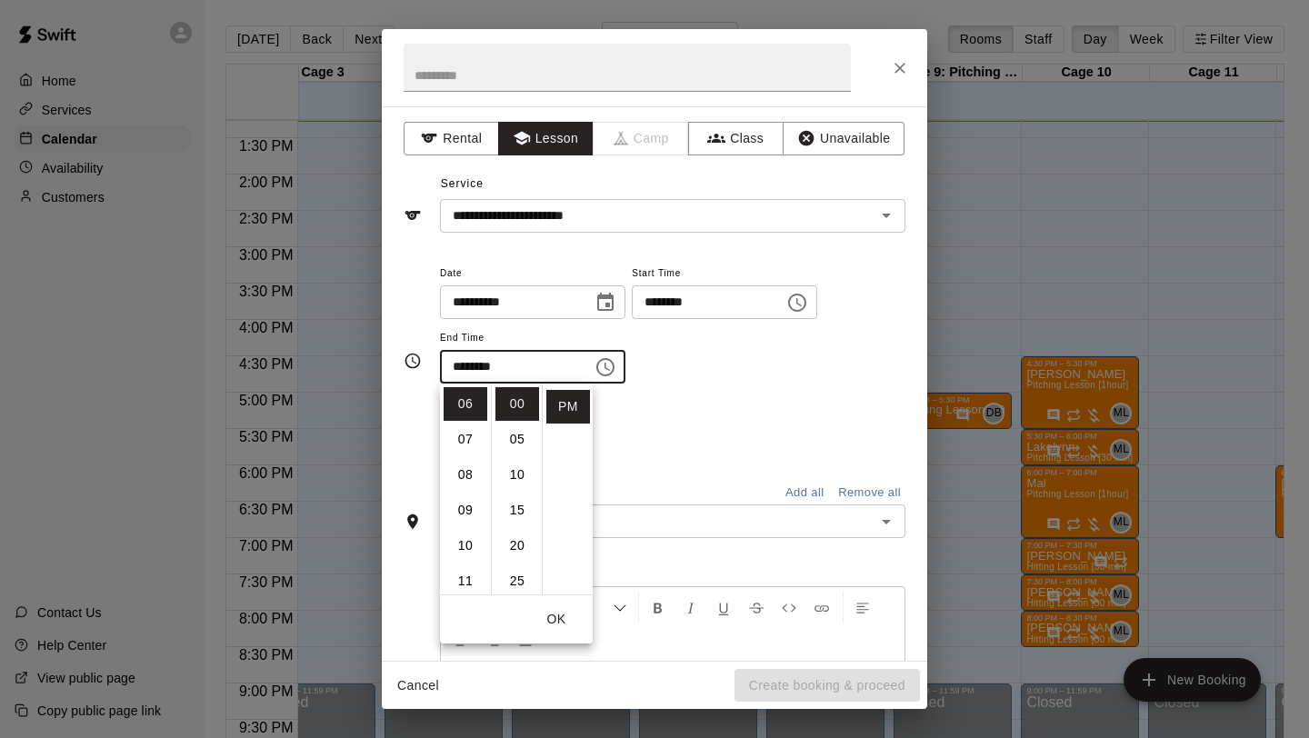
click at [658, 382] on div "**********" at bounding box center [672, 323] width 465 height 123
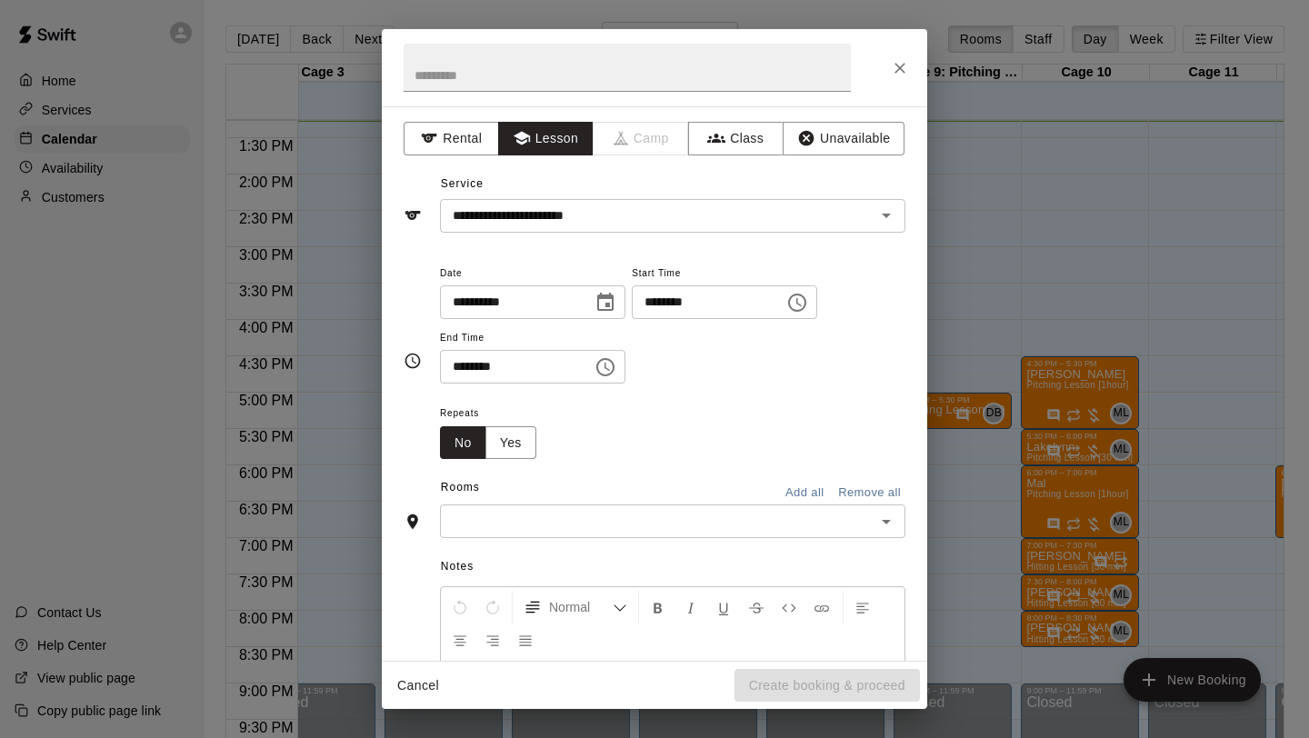
click at [565, 510] on input "text" at bounding box center [657, 521] width 424 height 23
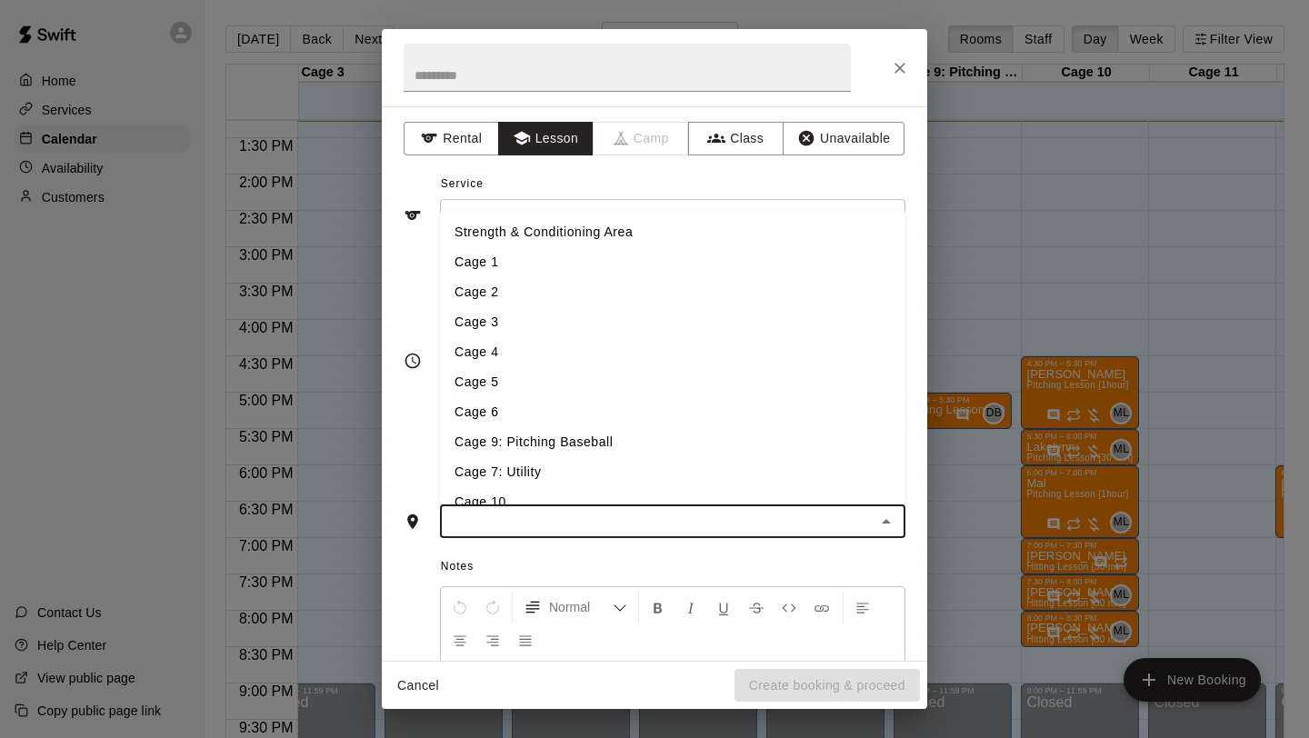
click at [584, 437] on li "Cage 9: Pitching Baseball" at bounding box center [672, 442] width 465 height 30
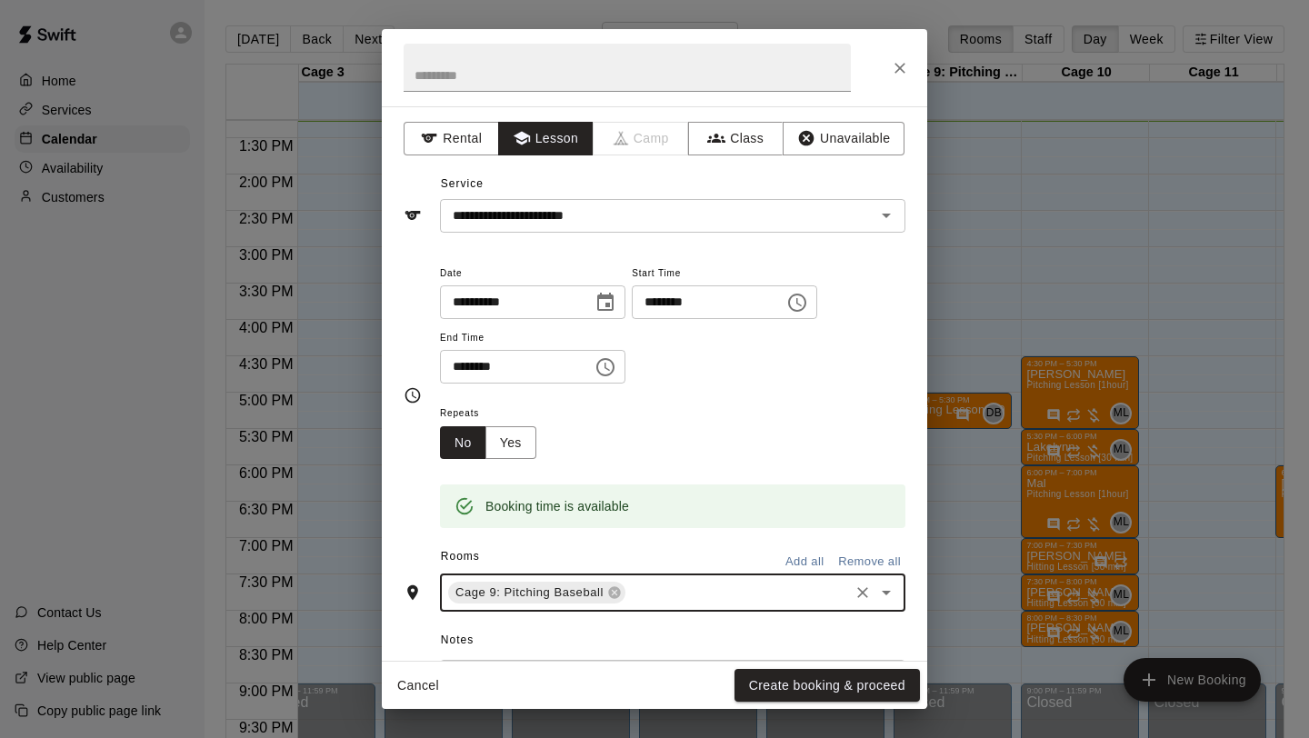
scroll to position [245, 0]
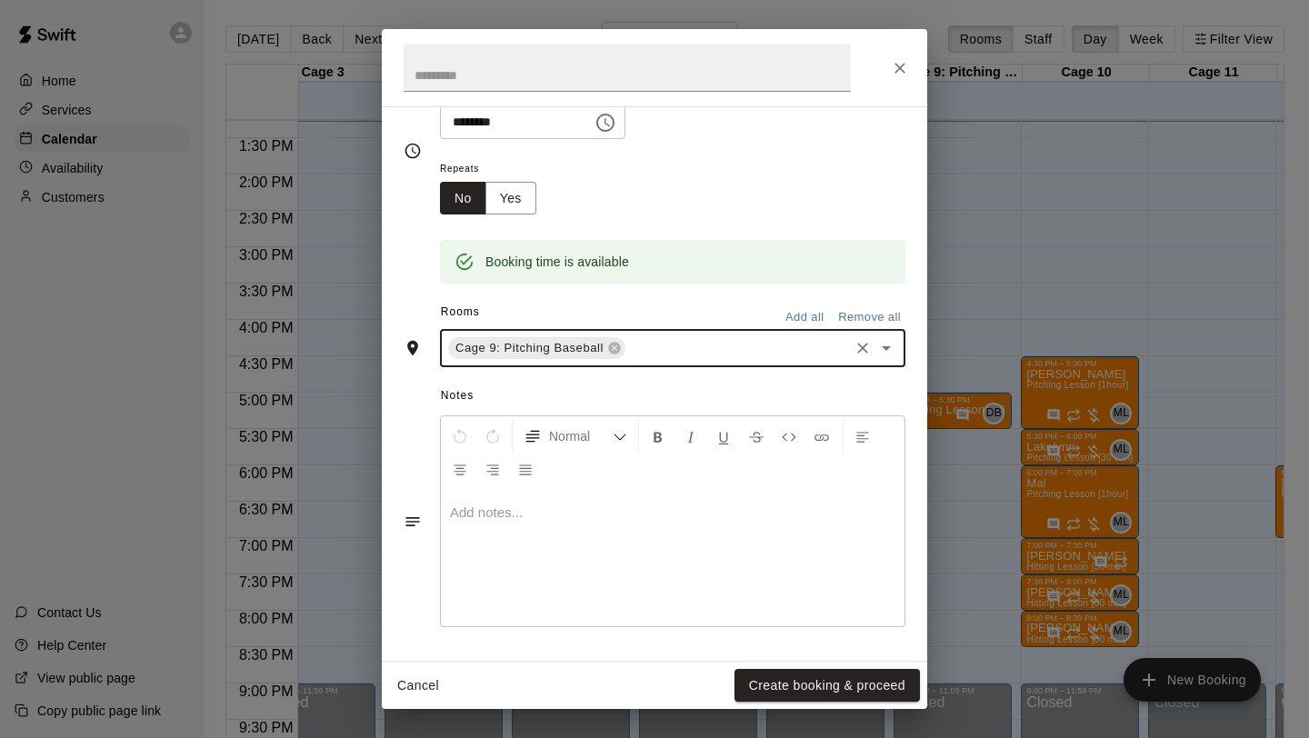
click at [617, 527] on div at bounding box center [673, 558] width 464 height 136
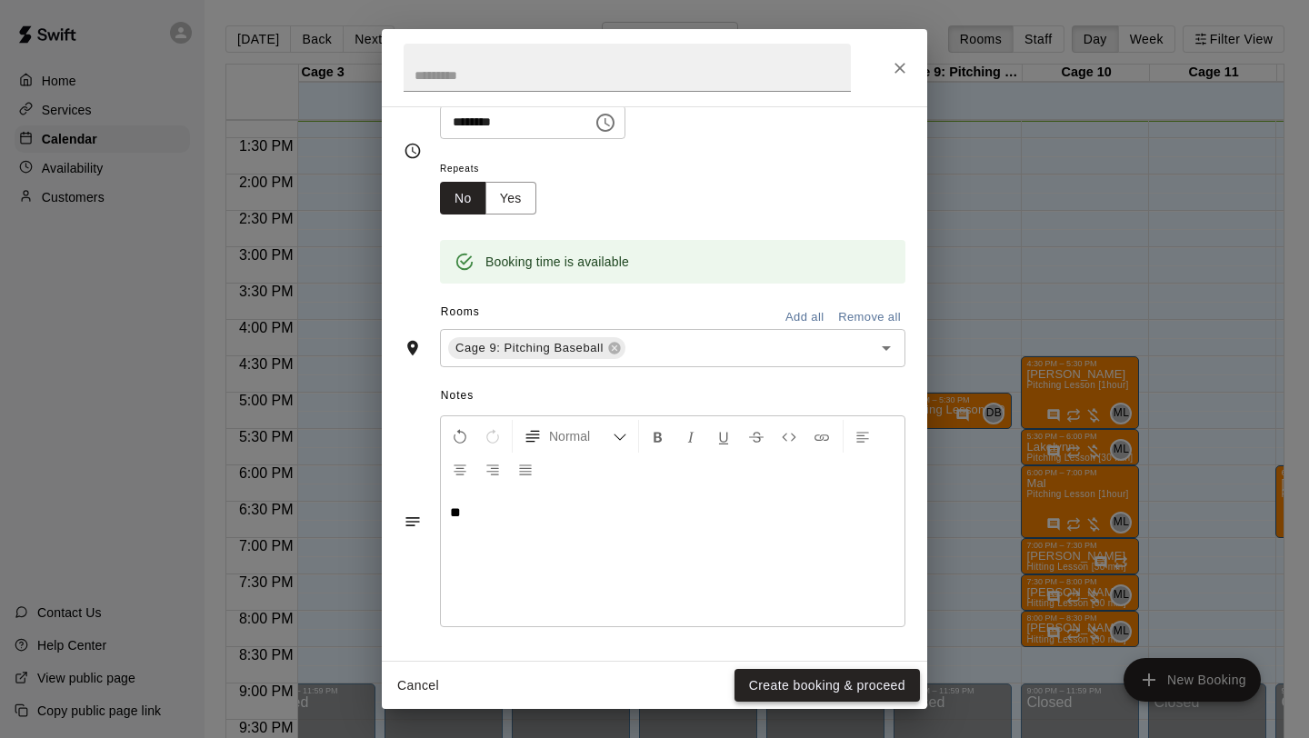
click at [821, 674] on button "Create booking & proceed" at bounding box center [826, 686] width 185 height 34
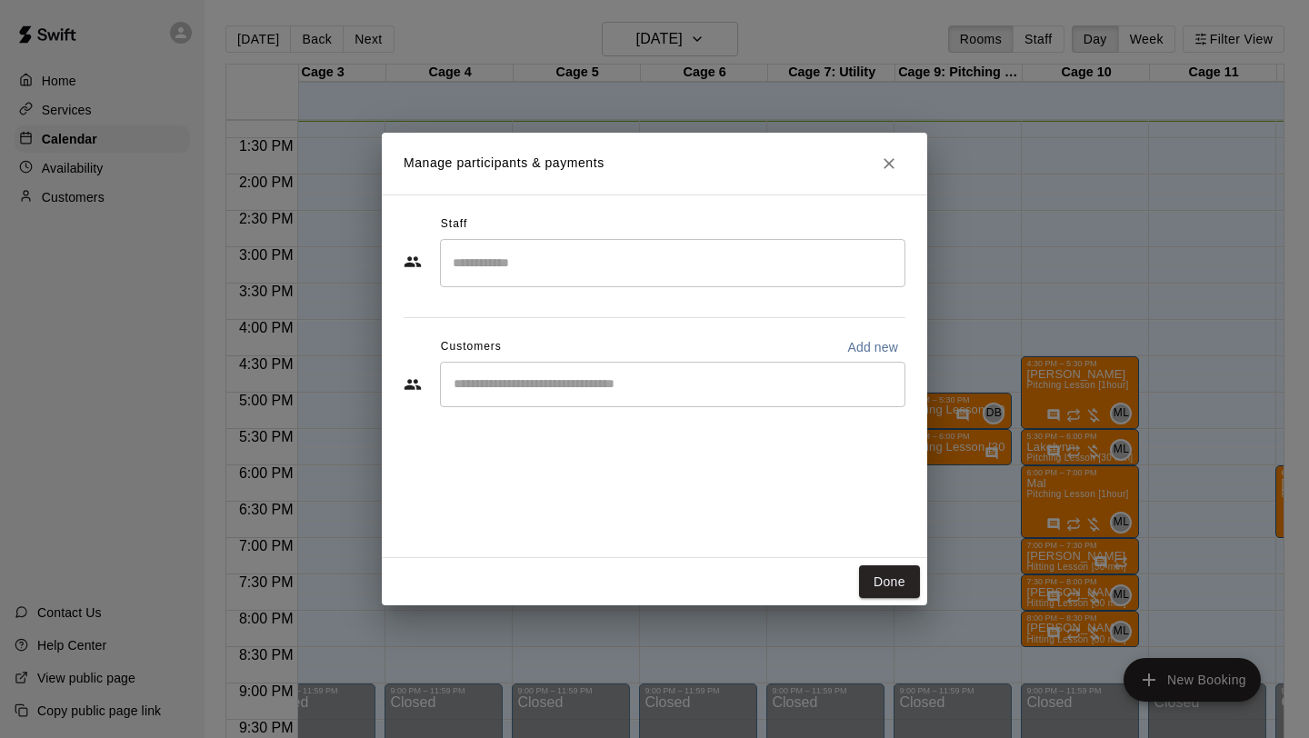
click at [608, 270] on input "Search staff" at bounding box center [672, 263] width 449 height 32
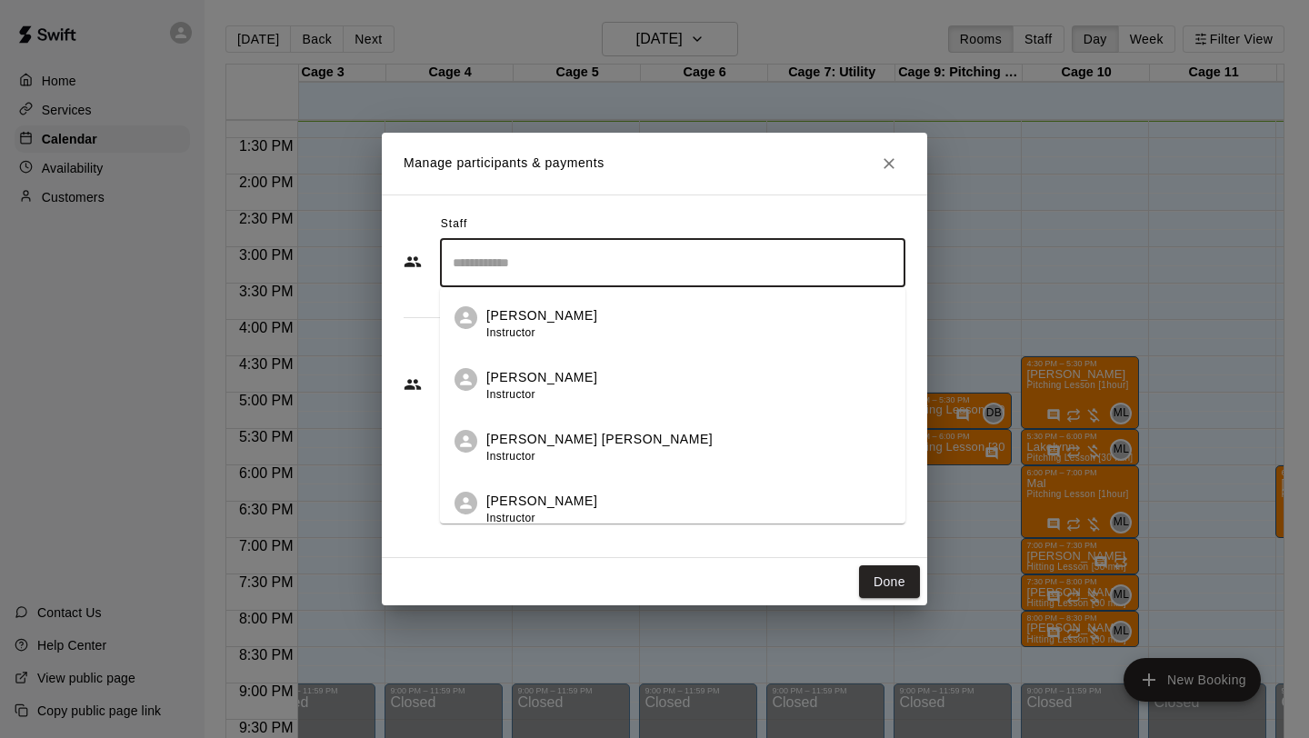
scroll to position [151, 0]
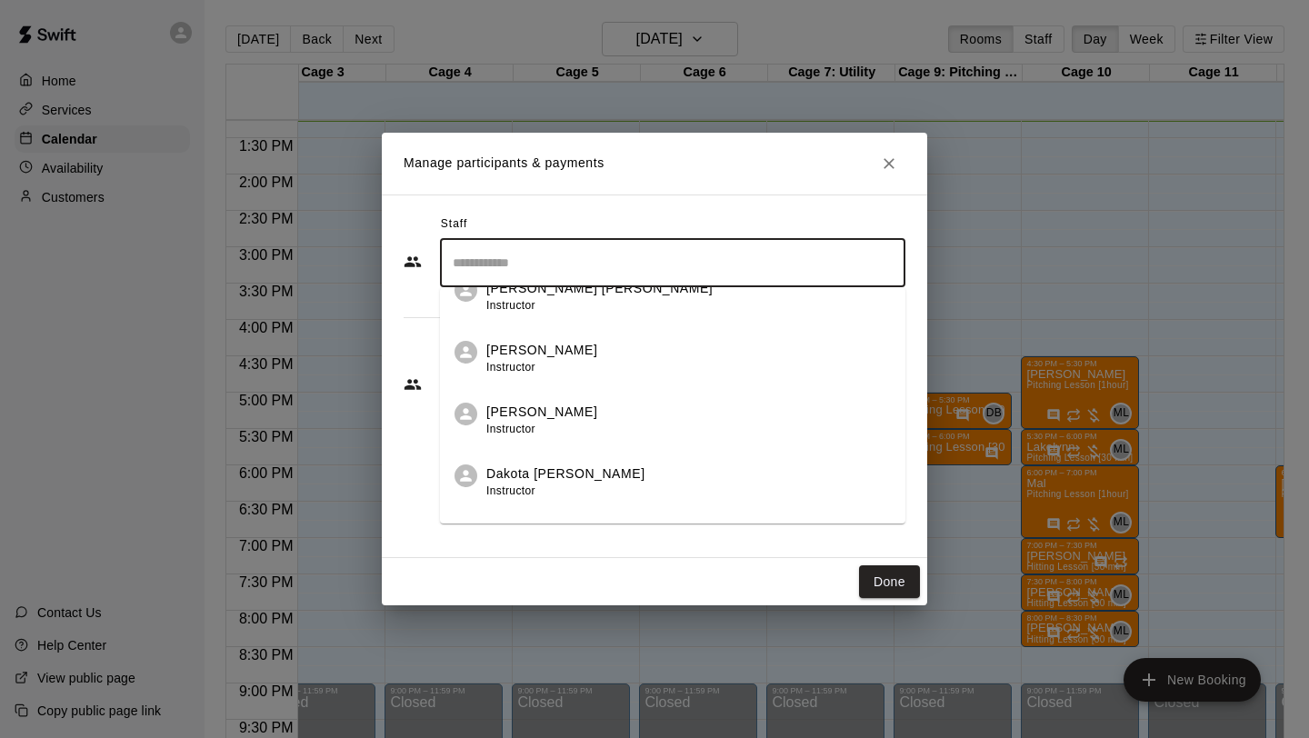
click at [580, 469] on div "Dakota Bandy Instructor" at bounding box center [688, 481] width 404 height 35
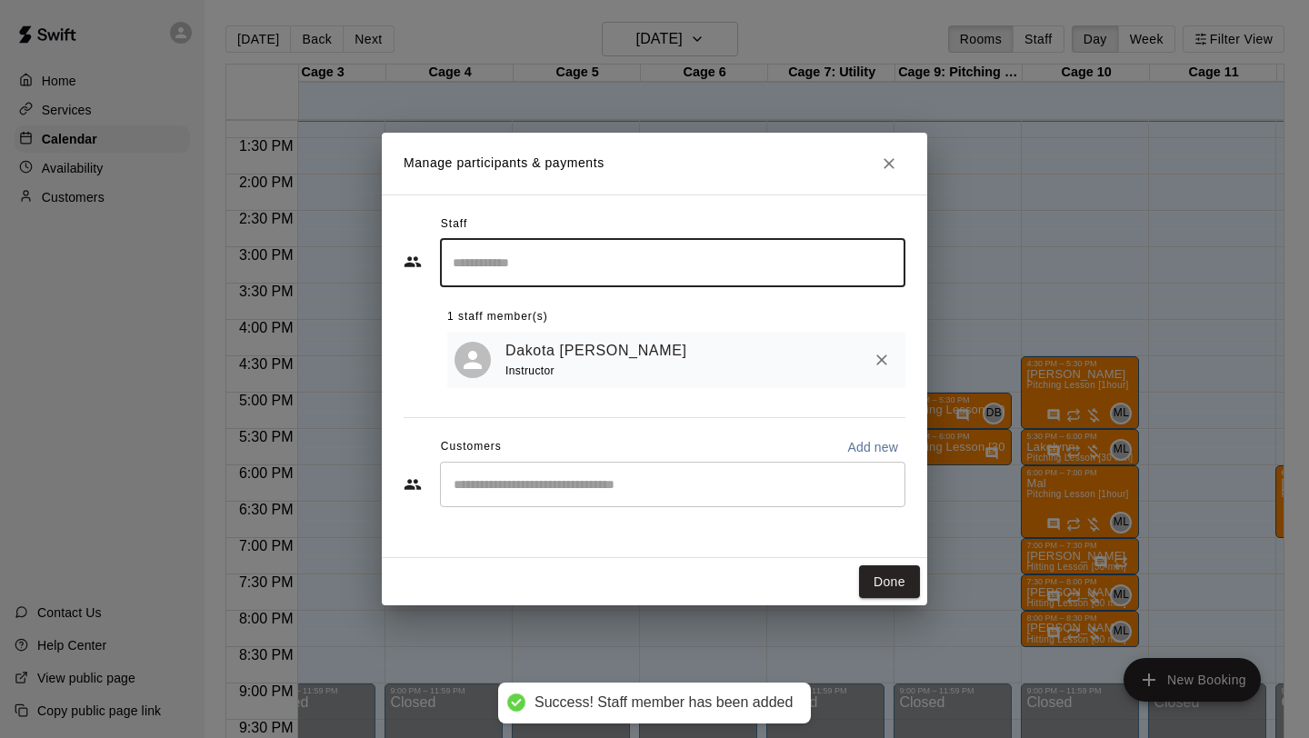
click at [877, 590] on button "Done" at bounding box center [889, 582] width 61 height 34
